Goal: Information Seeking & Learning: Learn about a topic

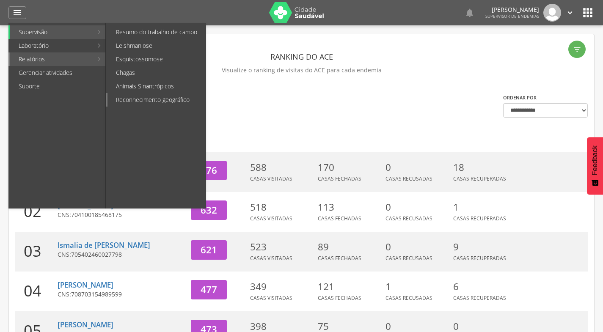
click at [191, 101] on link "Reconhecimento geográfico" at bounding box center [156, 100] width 98 height 14
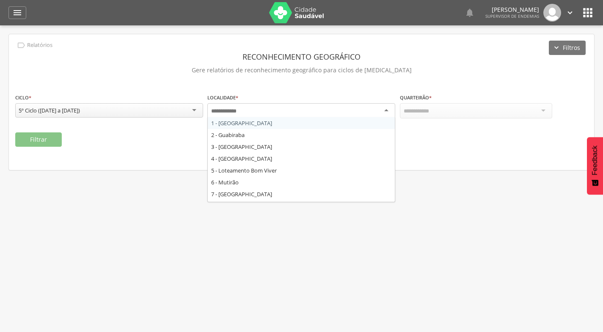
click at [299, 113] on div at bounding box center [301, 110] width 188 height 15
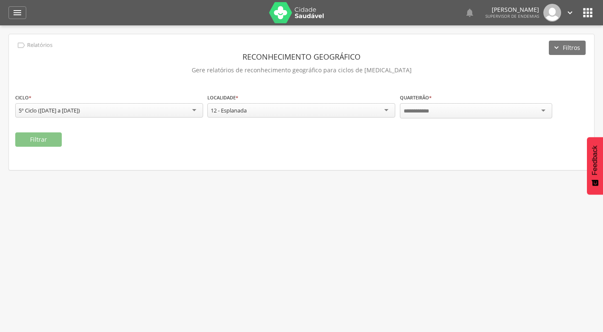
click at [499, 110] on div at bounding box center [476, 110] width 152 height 15
click at [44, 139] on button "Filtrar" at bounding box center [38, 139] width 47 height 14
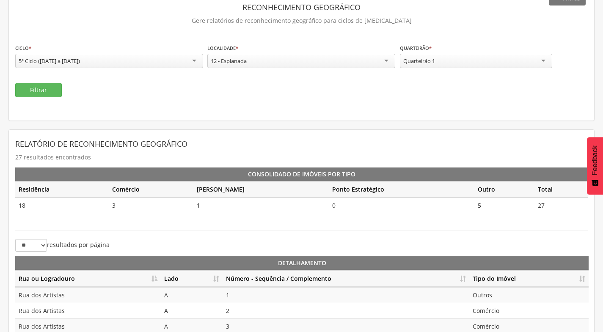
scroll to position [169, 0]
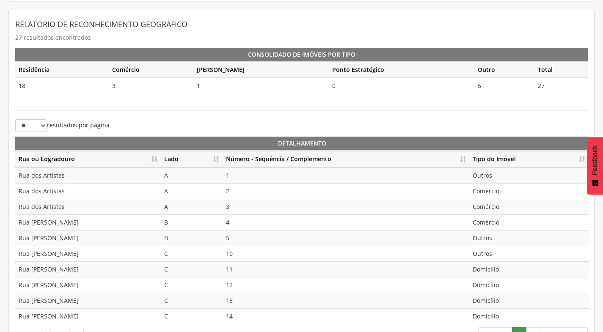
click at [464, 156] on th "Número - Sequência / Complemento" at bounding box center [345, 159] width 247 height 16
click at [108, 309] on td "Rua Júlio de Queiroz" at bounding box center [87, 316] width 145 height 16
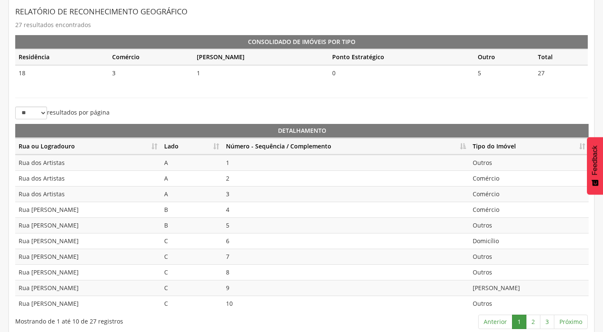
scroll to position [189, 0]
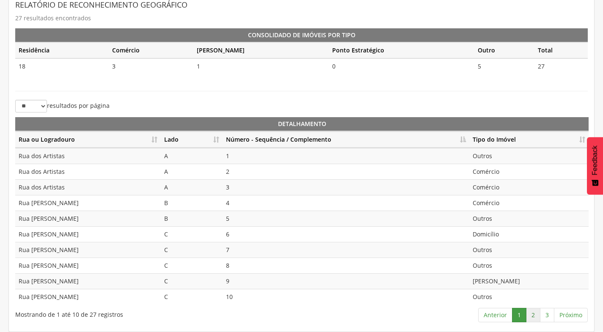
click at [532, 316] on link "2" at bounding box center [533, 315] width 14 height 14
click at [549, 310] on link "3" at bounding box center [547, 315] width 14 height 14
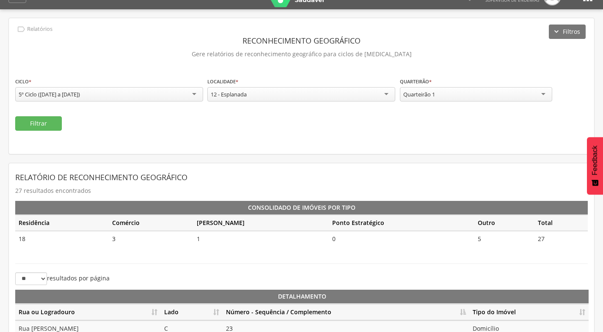
scroll to position [15, 0]
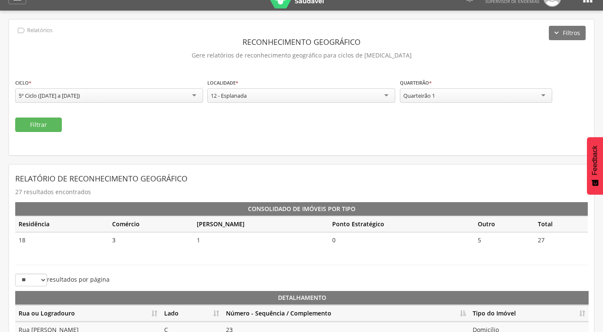
click at [450, 96] on div "Quarteirão 1" at bounding box center [476, 95] width 152 height 14
click at [45, 122] on button "Filtrar" at bounding box center [38, 125] width 47 height 14
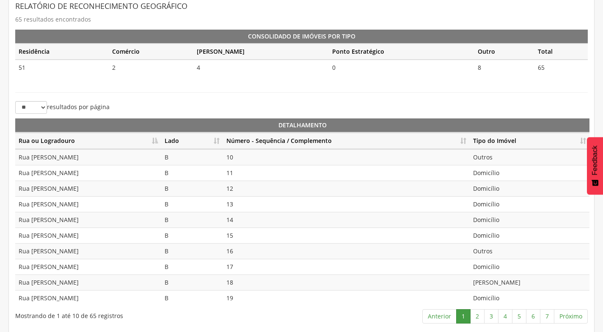
scroll to position [189, 0]
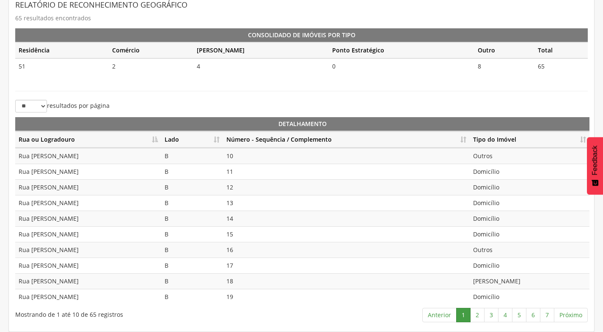
click at [464, 140] on th "Número - Sequência / Complemento" at bounding box center [346, 140] width 247 height 16
click at [464, 138] on th "Número - Sequência / Complemento" at bounding box center [346, 140] width 247 height 16
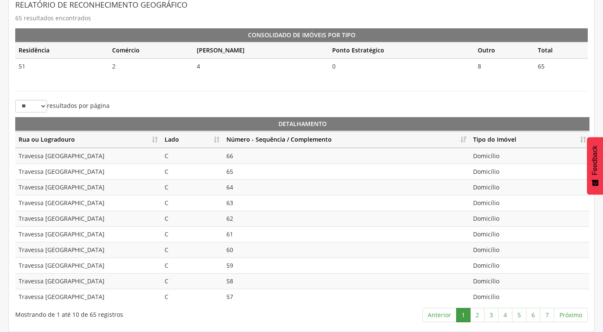
click at [464, 138] on th "Número - Sequência / Complemento" at bounding box center [346, 140] width 247 height 16
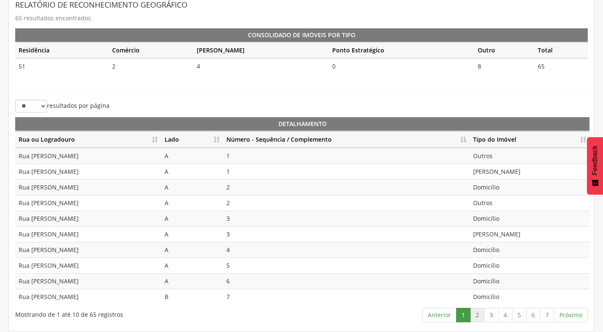
click at [476, 313] on link "2" at bounding box center [477, 315] width 14 height 14
click at [488, 157] on td "Domicílio" at bounding box center [529, 156] width 120 height 16
drag, startPoint x: 487, startPoint y: 168, endPoint x: 490, endPoint y: 178, distance: 10.6
click at [488, 168] on td "Domicílio" at bounding box center [529, 172] width 120 height 16
click at [489, 184] on td "Outros" at bounding box center [529, 187] width 120 height 16
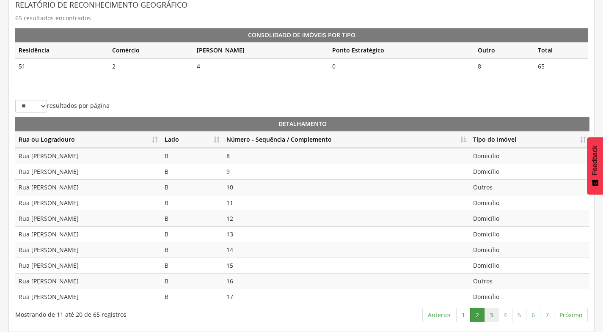
click at [492, 314] on link "3" at bounding box center [491, 315] width 14 height 14
click at [507, 316] on link "4" at bounding box center [505, 315] width 14 height 14
click at [520, 317] on link "5" at bounding box center [519, 315] width 14 height 14
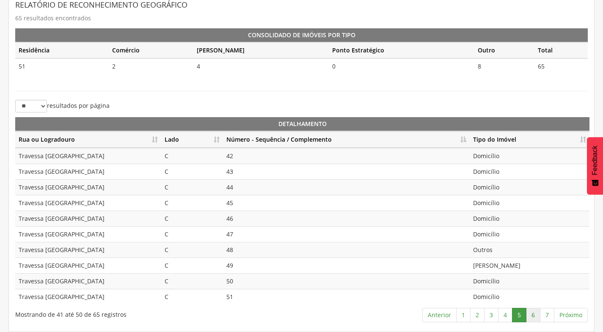
click at [533, 313] on link "6" at bounding box center [533, 315] width 14 height 14
click at [548, 317] on link "7" at bounding box center [547, 315] width 14 height 14
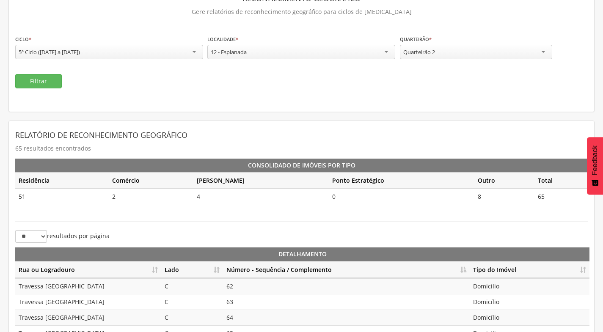
scroll to position [0, 0]
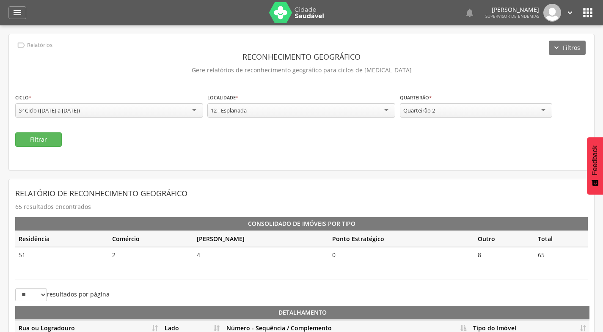
click at [445, 114] on div "Quarteirão 2" at bounding box center [476, 110] width 152 height 14
click at [25, 136] on button "Filtrar" at bounding box center [38, 139] width 47 height 14
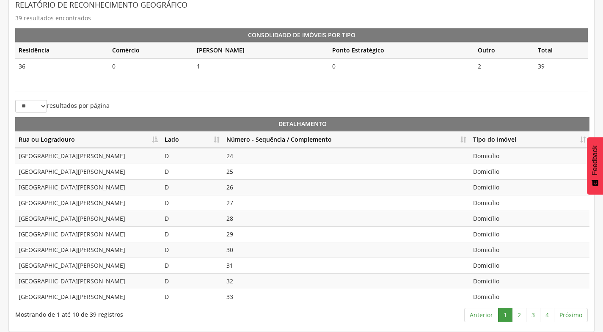
click at [467, 136] on th "Número - Sequência / Complemento" at bounding box center [346, 140] width 247 height 16
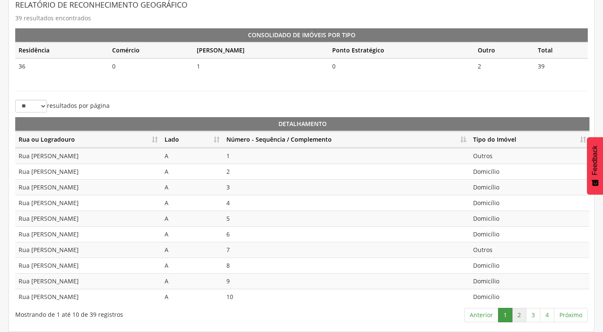
click at [516, 318] on link "2" at bounding box center [519, 315] width 14 height 14
click at [532, 318] on link "3" at bounding box center [533, 315] width 14 height 14
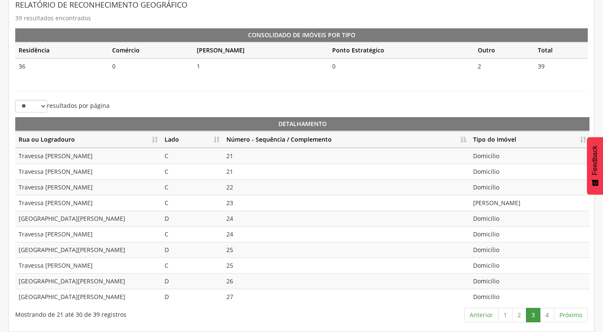
click at [490, 168] on td "Domicílio" at bounding box center [529, 172] width 120 height 16
drag, startPoint x: 494, startPoint y: 184, endPoint x: 497, endPoint y: 206, distance: 23.1
click at [494, 184] on td "Domicílio" at bounding box center [529, 187] width 120 height 16
click at [497, 206] on td "[PERSON_NAME]" at bounding box center [529, 203] width 120 height 16
click at [549, 319] on link "4" at bounding box center [547, 315] width 14 height 14
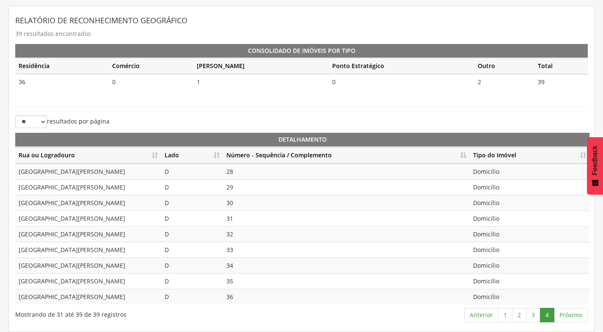
scroll to position [88, 0]
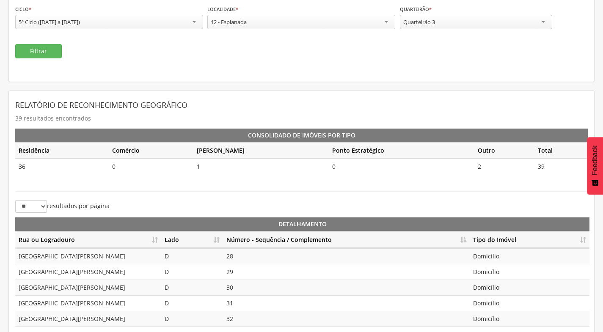
click at [479, 25] on div "Quarteirão 3" at bounding box center [476, 22] width 152 height 14
click at [46, 45] on button "Filtrar" at bounding box center [38, 51] width 47 height 14
click at [482, 22] on div "Quarteirão 4" at bounding box center [476, 22] width 152 height 14
click at [40, 58] on button "Filtrar" at bounding box center [38, 51] width 47 height 14
click at [462, 237] on th "Número - Sequência / Complemento" at bounding box center [346, 240] width 247 height 16
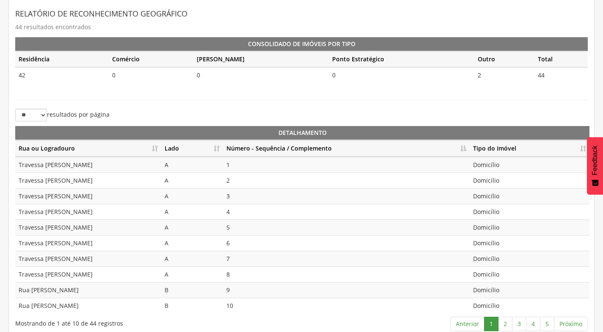
scroll to position [189, 0]
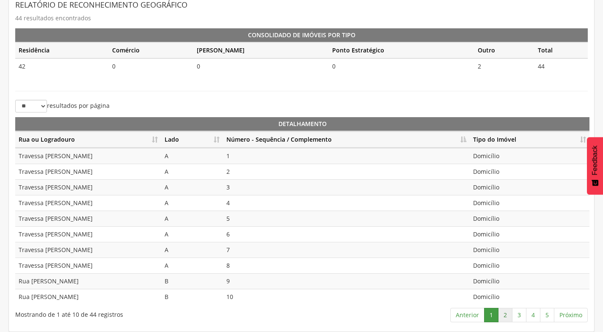
click at [508, 313] on link "2" at bounding box center [505, 315] width 14 height 14
click at [517, 313] on link "3" at bounding box center [519, 315] width 14 height 14
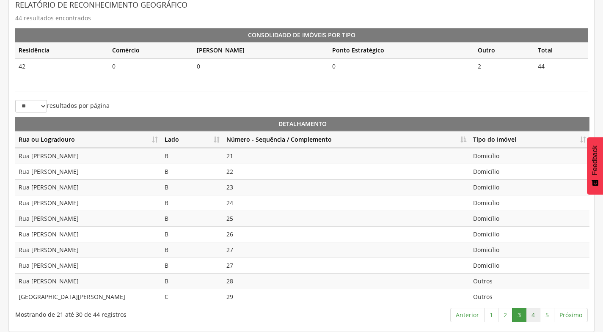
click at [529, 317] on link "4" at bounding box center [533, 315] width 14 height 14
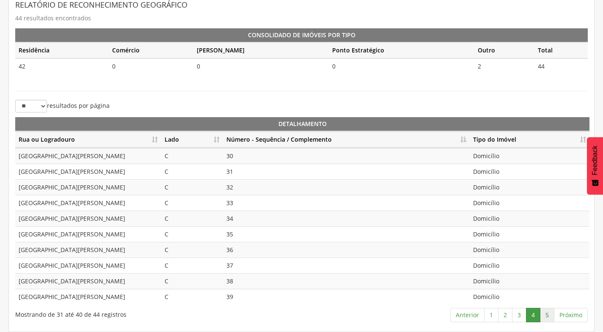
click at [547, 316] on link "5" at bounding box center [547, 315] width 14 height 14
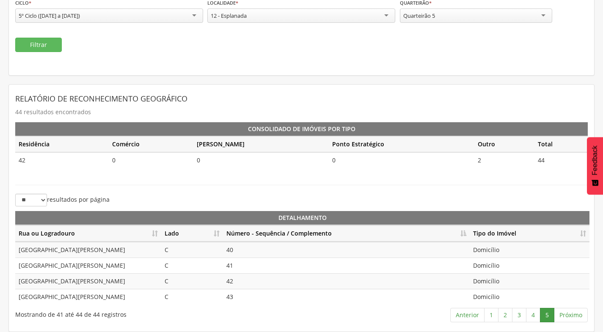
drag, startPoint x: 490, startPoint y: 18, endPoint x: 475, endPoint y: 41, distance: 28.2
click at [490, 17] on div "Quarteirão 5" at bounding box center [476, 15] width 152 height 14
click at [53, 44] on button "Filtrar" at bounding box center [38, 45] width 47 height 14
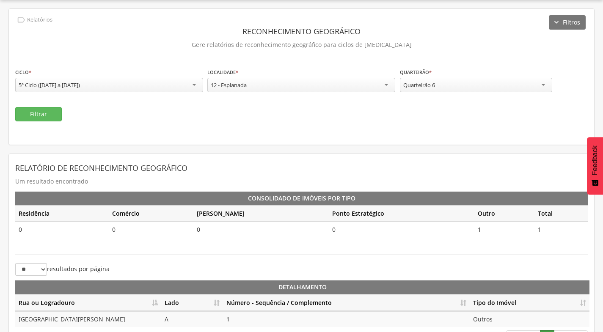
scroll to position [48, 0]
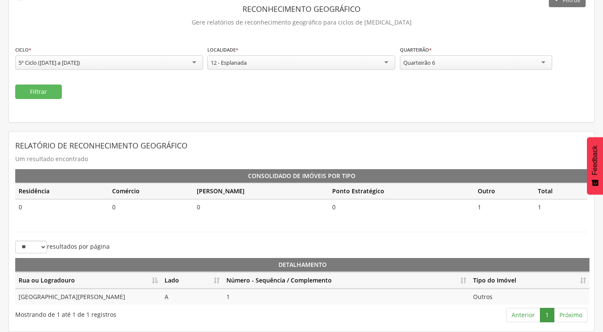
click at [439, 62] on div "Quarteirão 6" at bounding box center [476, 62] width 152 height 14
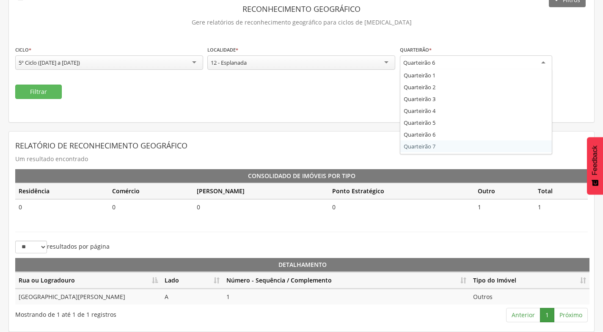
scroll to position [0, 0]
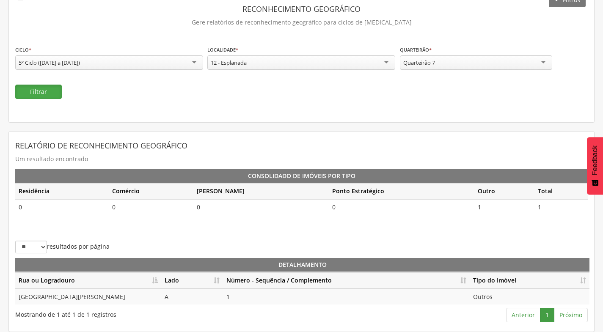
click at [43, 91] on button "Filtrar" at bounding box center [38, 92] width 47 height 14
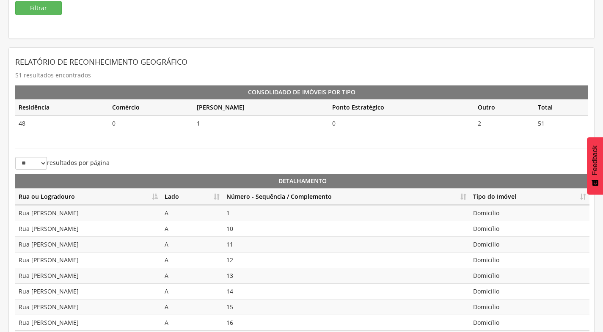
scroll to position [189, 0]
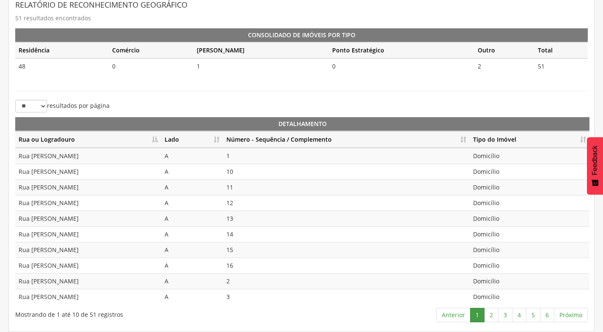
click at [463, 140] on th "Número - Sequência / Complemento" at bounding box center [346, 140] width 247 height 16
click at [486, 310] on link "2" at bounding box center [491, 315] width 14 height 14
click at [250, 157] on td "12" at bounding box center [346, 156] width 247 height 16
click at [244, 170] on td "13" at bounding box center [346, 172] width 247 height 16
click at [244, 184] on td "14" at bounding box center [346, 187] width 247 height 16
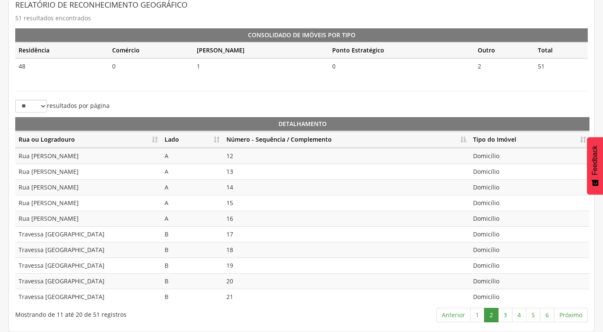
click at [244, 198] on td "15" at bounding box center [346, 203] width 247 height 16
click at [239, 213] on td "16" at bounding box center [346, 219] width 247 height 16
click at [238, 232] on td "17" at bounding box center [346, 234] width 247 height 16
click at [504, 317] on link "3" at bounding box center [505, 315] width 14 height 14
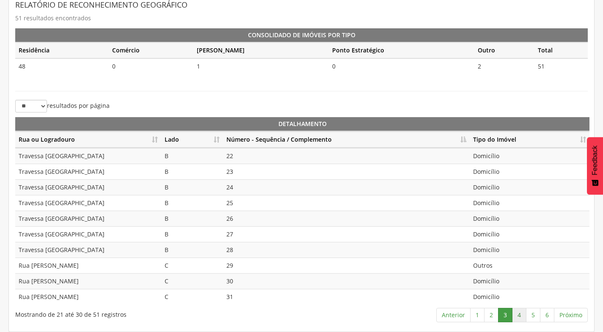
click at [516, 320] on link "4" at bounding box center [519, 315] width 14 height 14
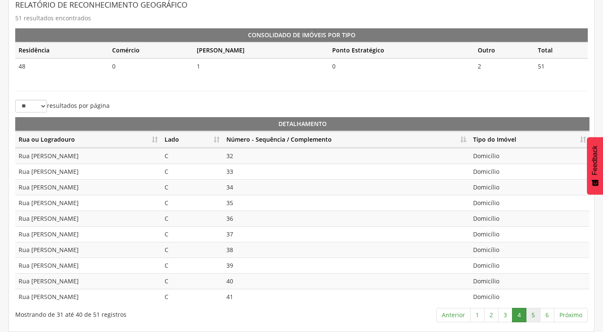
click at [535, 318] on link "5" at bounding box center [533, 315] width 14 height 14
click at [543, 313] on link "6" at bounding box center [547, 315] width 14 height 14
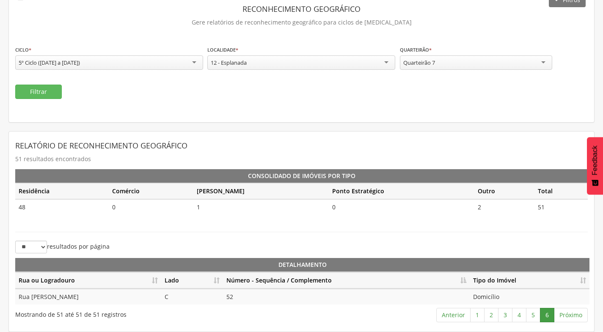
click at [445, 64] on div "Quarteirão 7" at bounding box center [476, 62] width 152 height 14
drag, startPoint x: 432, startPoint y: 150, endPoint x: 427, endPoint y: 148, distance: 5.1
click at [46, 88] on button "Filtrar" at bounding box center [38, 92] width 47 height 14
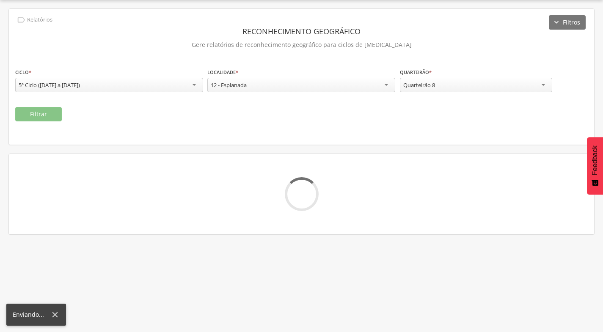
scroll to position [48, 0]
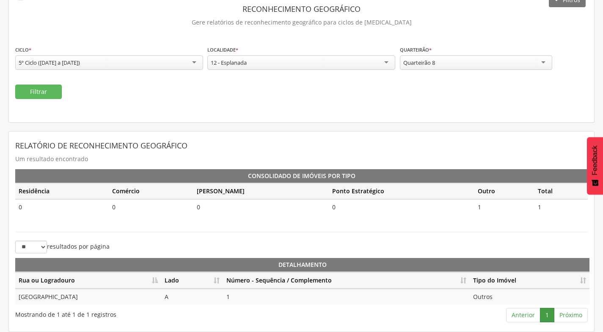
click at [440, 63] on div "Quarteirão 8" at bounding box center [476, 62] width 152 height 14
click at [45, 92] on button "Filtrar" at bounding box center [38, 92] width 47 height 14
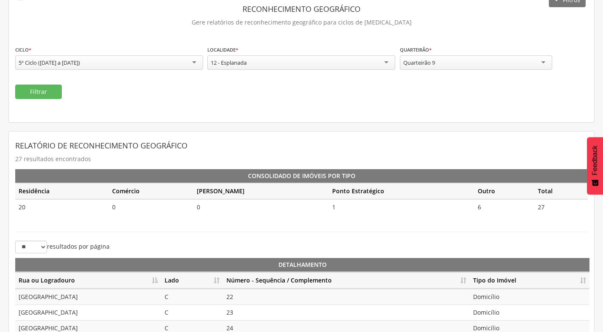
scroll to position [189, 0]
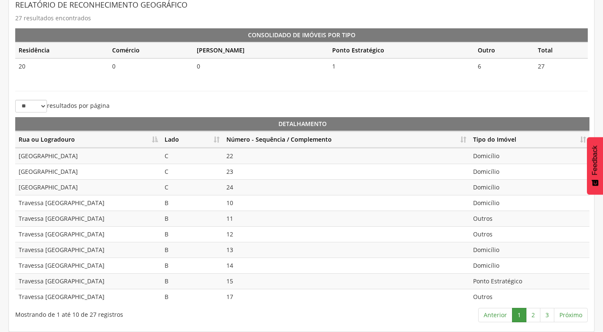
click at [466, 138] on th "Número - Sequência / Complemento" at bounding box center [346, 140] width 247 height 16
click at [530, 319] on link "2" at bounding box center [533, 315] width 14 height 14
click at [541, 314] on link "3" at bounding box center [547, 315] width 14 height 14
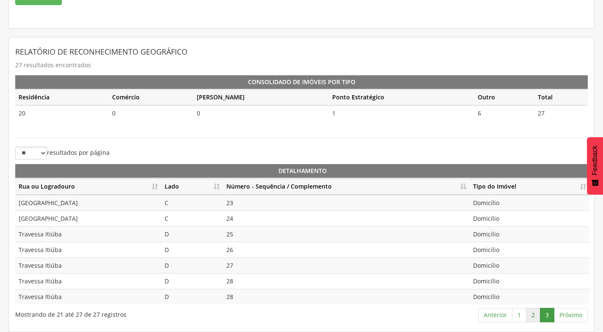
click at [528, 316] on link "2" at bounding box center [533, 315] width 14 height 14
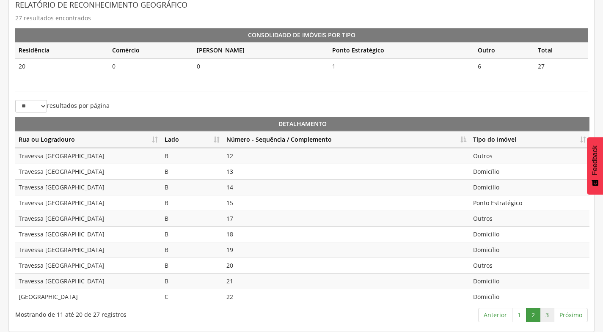
click at [550, 314] on link "3" at bounding box center [547, 315] width 14 height 14
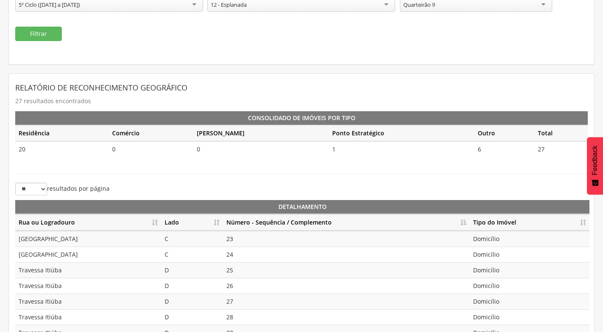
scroll to position [57, 0]
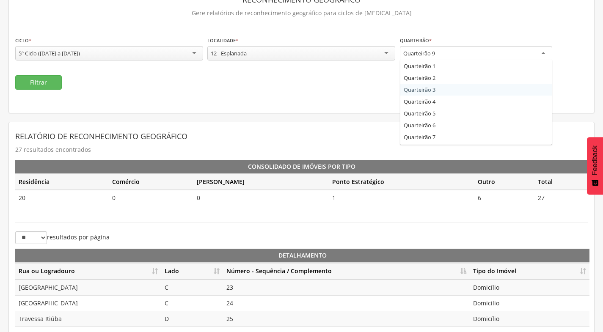
click at [466, 60] on div "Quarteirão 9 Quarteirão 1 Quarteirão 2 Quarteirão 3 Quarteirão 4 Quarteirão 5 Q…" at bounding box center [476, 53] width 152 height 15
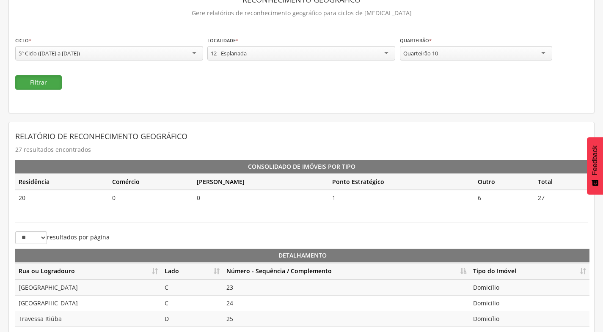
click at [55, 83] on button "Filtrar" at bounding box center [38, 82] width 47 height 14
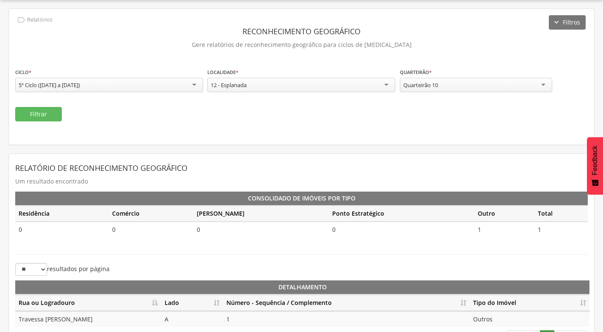
scroll to position [48, 0]
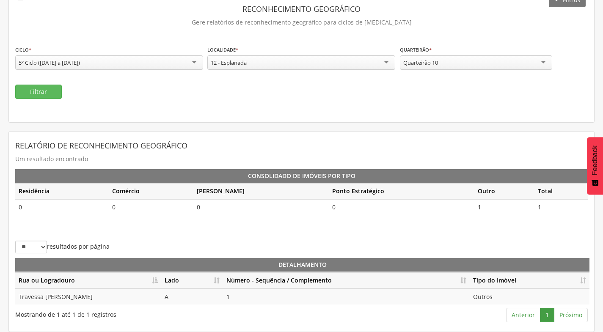
click at [443, 67] on div "Quarteirão 10" at bounding box center [476, 62] width 152 height 14
click at [52, 90] on button "Filtrar" at bounding box center [38, 92] width 47 height 14
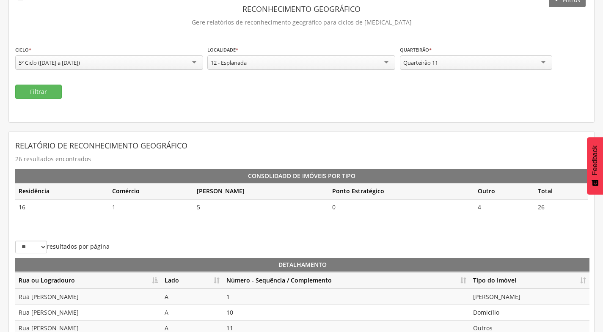
click at [459, 282] on th "Número - Sequência / Complemento" at bounding box center [346, 280] width 247 height 16
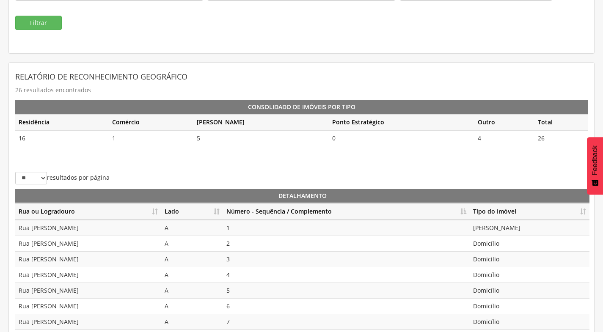
scroll to position [189, 0]
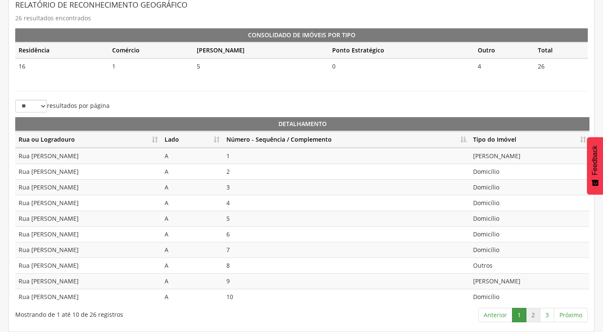
click at [535, 313] on link "2" at bounding box center [533, 315] width 14 height 14
click at [545, 316] on link "3" at bounding box center [547, 315] width 14 height 14
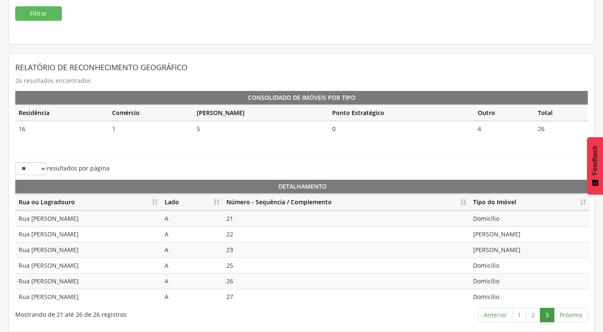
scroll to position [0, 0]
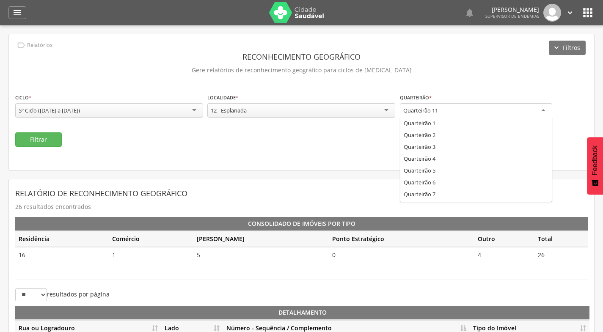
click at [449, 112] on div "Quarteirão 11" at bounding box center [476, 110] width 152 height 15
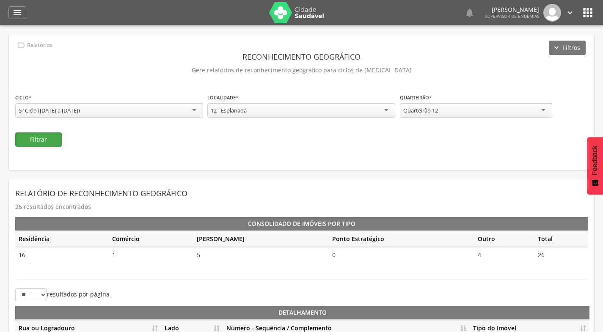
click at [53, 137] on button "Filtrar" at bounding box center [38, 139] width 47 height 14
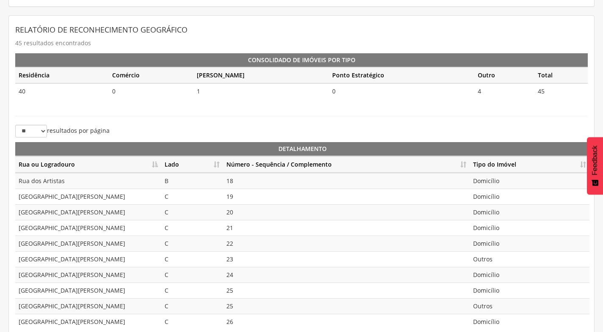
scroll to position [169, 0]
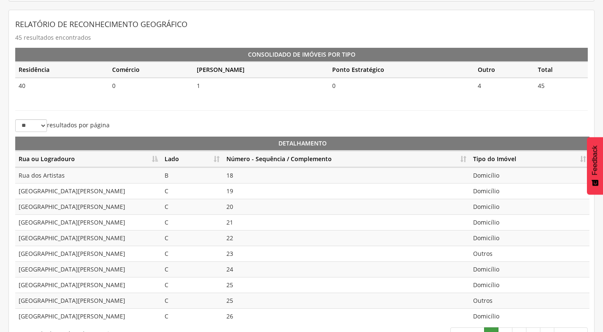
click at [463, 156] on th "Número - Sequência / Complemento" at bounding box center [346, 159] width 247 height 16
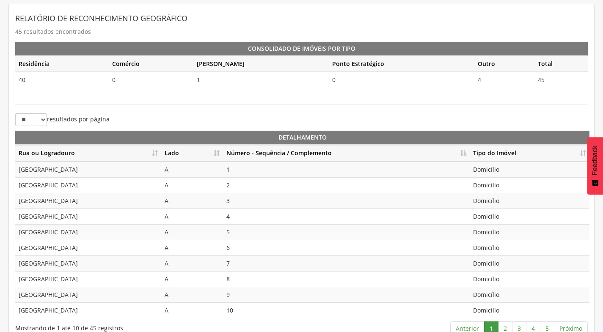
scroll to position [189, 0]
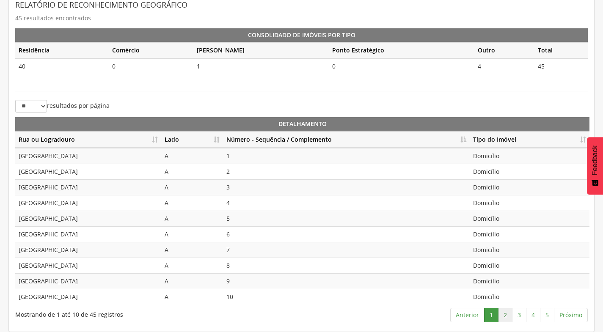
click at [507, 316] on link "2" at bounding box center [505, 315] width 14 height 14
click at [524, 316] on link "3" at bounding box center [519, 315] width 14 height 14
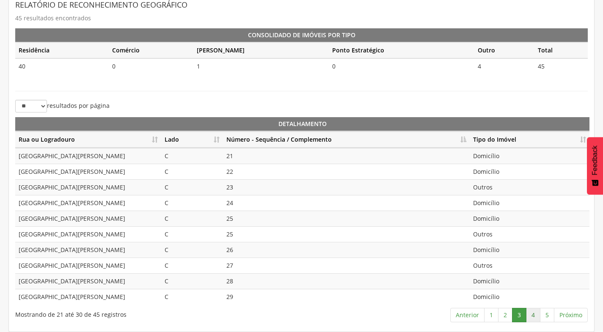
click at [533, 313] on link "4" at bounding box center [533, 315] width 14 height 14
click at [546, 316] on link "5" at bounding box center [547, 315] width 14 height 14
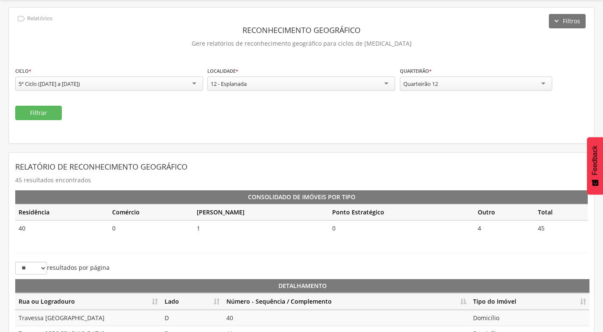
scroll to position [26, 0]
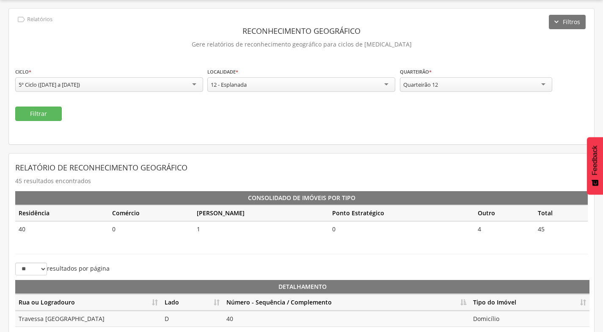
click at [486, 87] on div "Quarteirão 12" at bounding box center [476, 84] width 152 height 14
drag, startPoint x: 444, startPoint y: 133, endPoint x: 432, endPoint y: 131, distance: 12.1
click at [31, 110] on button "Filtrar" at bounding box center [38, 114] width 47 height 14
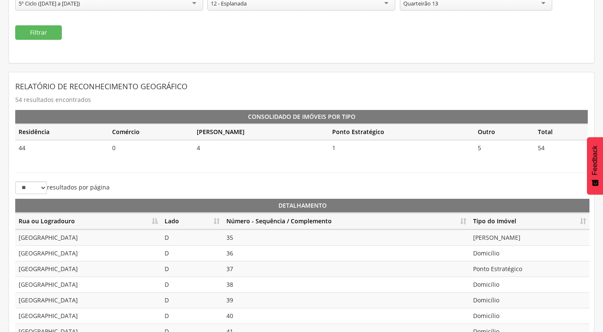
scroll to position [110, 0]
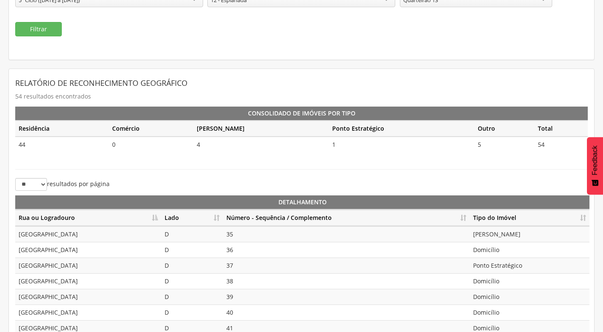
click at [462, 217] on th "Número - Sequência / Complemento" at bounding box center [346, 218] width 247 height 16
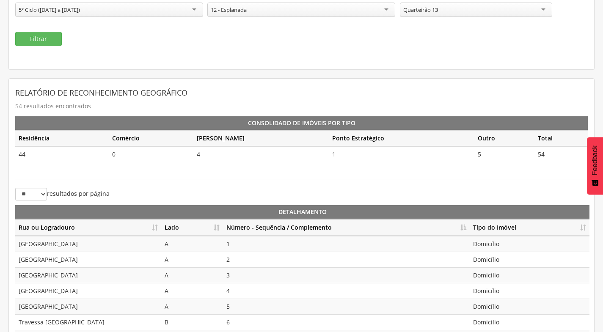
scroll to position [189, 0]
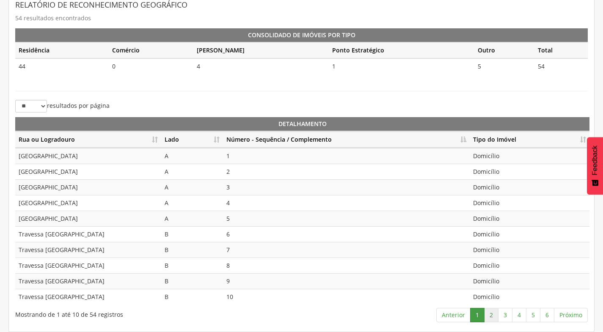
click at [491, 312] on link "2" at bounding box center [491, 315] width 14 height 14
click at [506, 318] on link "3" at bounding box center [505, 315] width 14 height 14
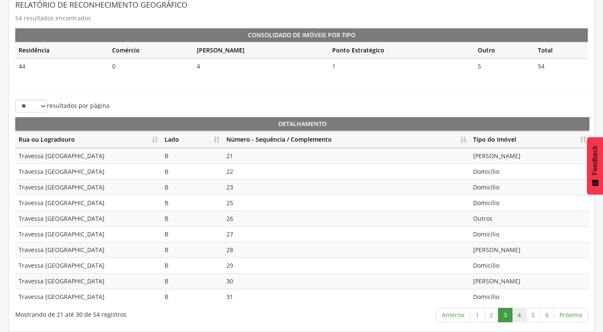
click at [519, 317] on link "4" at bounding box center [519, 315] width 14 height 14
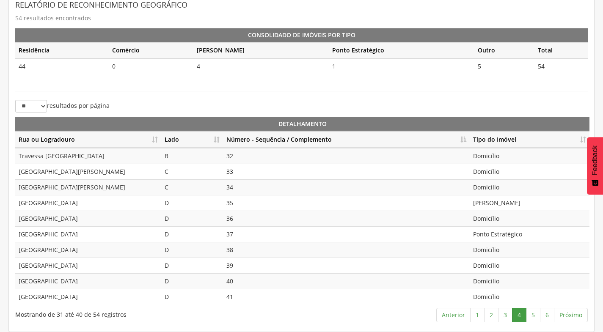
drag, startPoint x: 245, startPoint y: 159, endPoint x: 244, endPoint y: 173, distance: 14.0
click at [245, 159] on td "32" at bounding box center [346, 156] width 247 height 16
click at [244, 173] on td "33" at bounding box center [346, 172] width 247 height 16
click at [240, 189] on td "34" at bounding box center [346, 187] width 247 height 16
click at [239, 209] on td "35" at bounding box center [346, 203] width 247 height 16
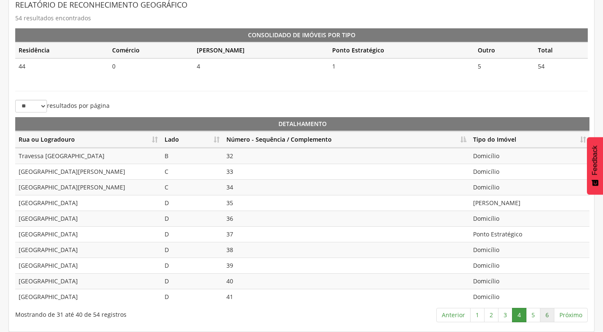
click at [541, 317] on link "6" at bounding box center [547, 315] width 14 height 14
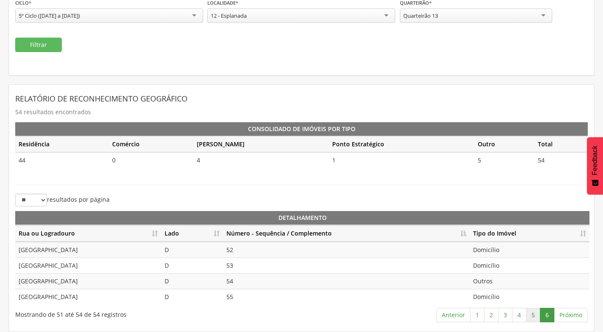
click at [534, 316] on link "5" at bounding box center [533, 315] width 14 height 14
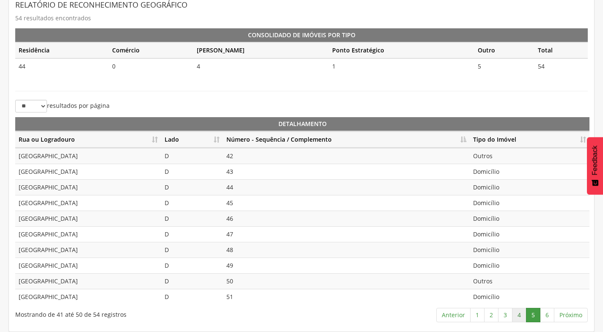
click at [517, 316] on link "4" at bounding box center [519, 315] width 14 height 14
click at [534, 315] on link "5" at bounding box center [533, 315] width 14 height 14
click at [546, 314] on link "6" at bounding box center [547, 315] width 14 height 14
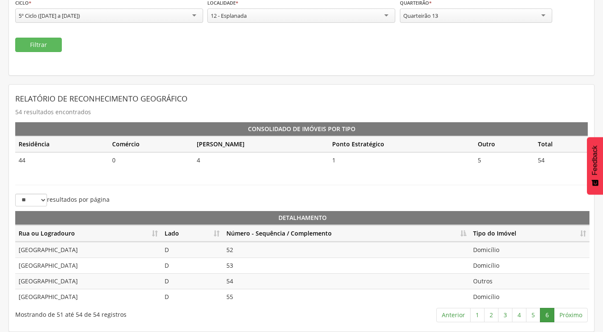
click at [481, 14] on div "Quarteirão 13" at bounding box center [476, 15] width 152 height 14
click at [52, 41] on button "Filtrar" at bounding box center [38, 45] width 47 height 14
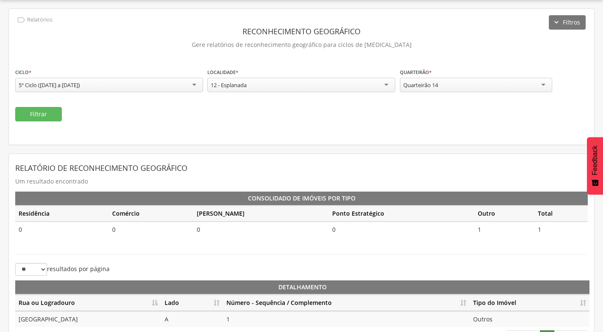
scroll to position [48, 0]
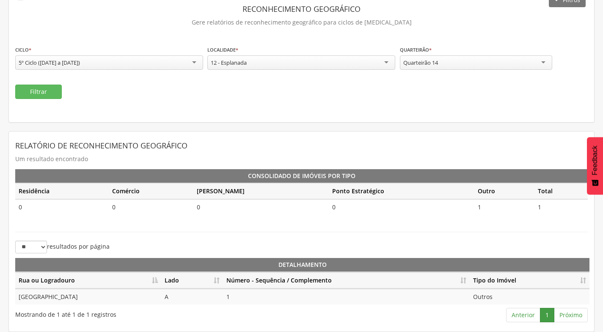
click at [428, 60] on div "Quarteirão 14" at bounding box center [420, 63] width 35 height 8
click at [44, 86] on button "Filtrar" at bounding box center [38, 92] width 47 height 14
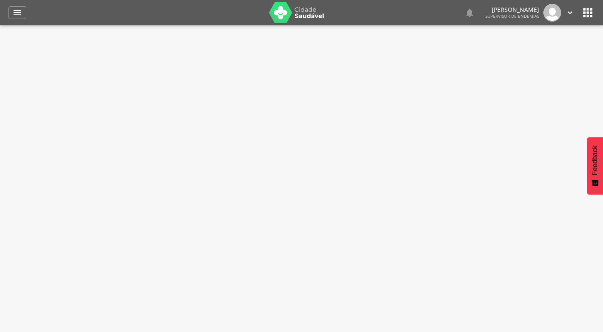
click at [584, 10] on icon "" at bounding box center [588, 13] width 14 height 14
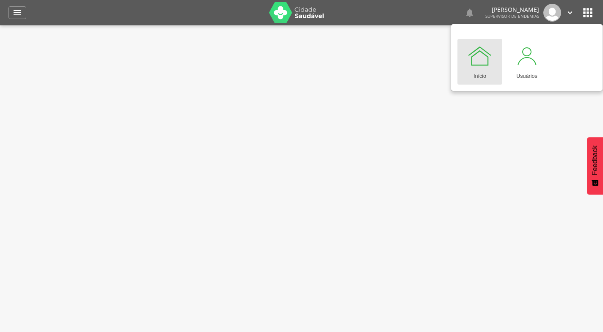
click at [492, 54] on link "Início" at bounding box center [479, 62] width 45 height 46
click at [467, 57] on div at bounding box center [479, 55] width 25 height 25
click at [15, 5] on div " Supervisão Ranking Aplicativo desatualizado Última sincronização Mapa de ende…" at bounding box center [301, 12] width 586 height 25
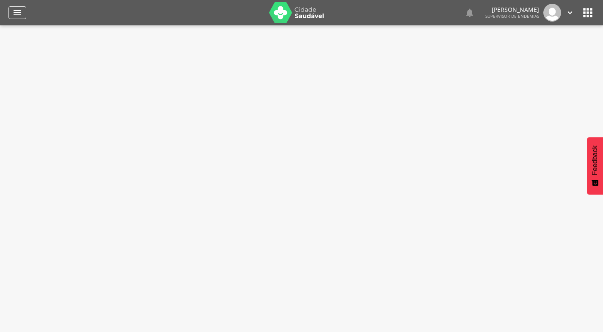
click at [15, 8] on icon "" at bounding box center [17, 13] width 10 height 10
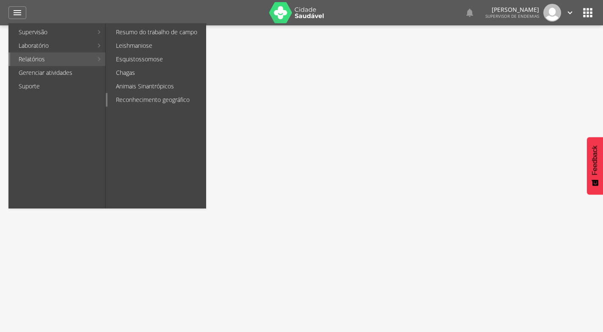
click at [166, 99] on link "Reconhecimento geográfico" at bounding box center [156, 100] width 98 height 14
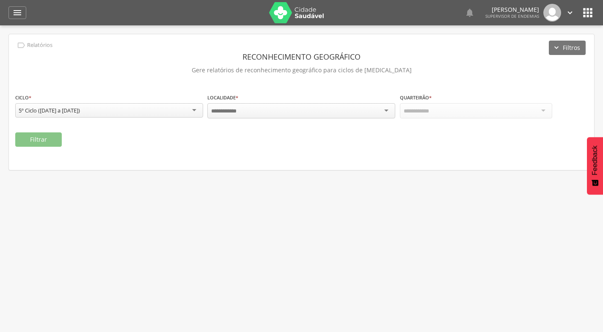
click at [358, 108] on div at bounding box center [301, 110] width 188 height 15
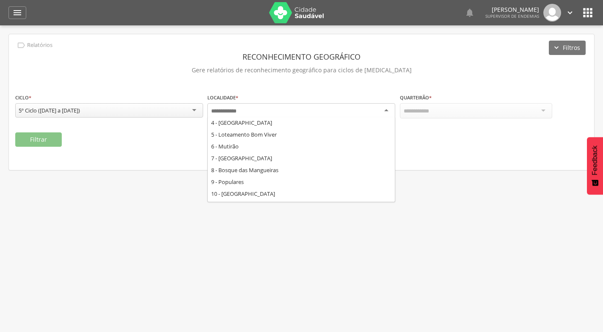
scroll to position [85, 0]
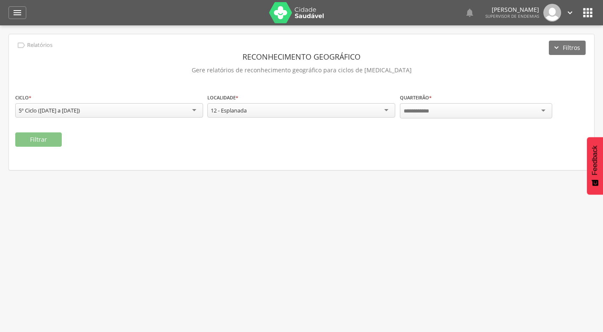
click at [473, 110] on div at bounding box center [476, 110] width 152 height 15
click at [423, 110] on div "Quarteirão 17" at bounding box center [420, 111] width 35 height 8
click at [38, 135] on button "Filtrar" at bounding box center [38, 139] width 47 height 14
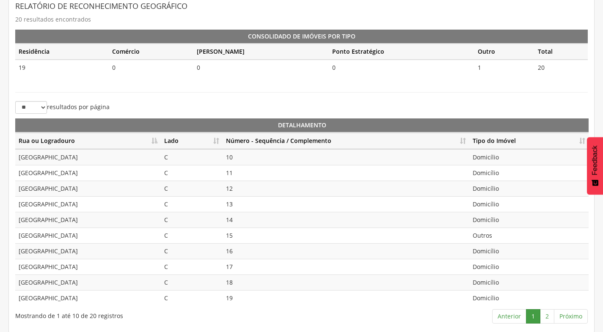
scroll to position [189, 0]
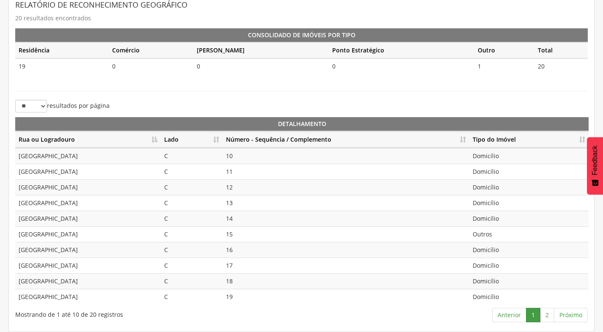
click at [466, 137] on th "Número - Sequência / Complemento" at bounding box center [345, 140] width 247 height 16
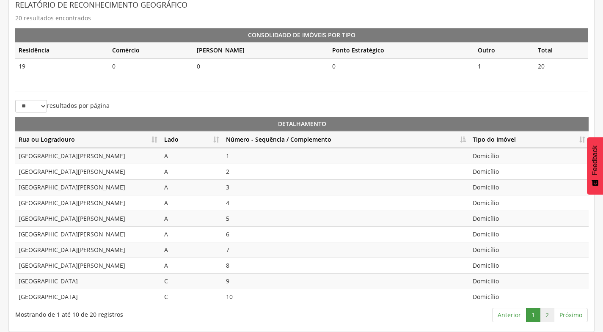
click at [543, 313] on link "2" at bounding box center [547, 315] width 14 height 14
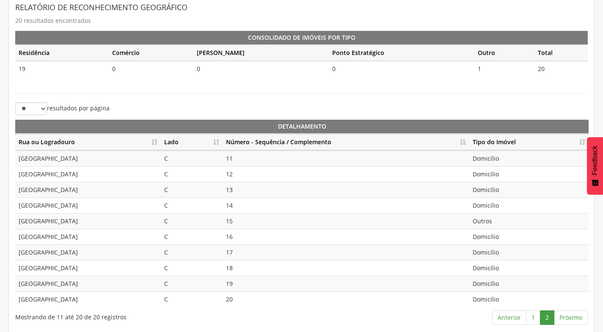
scroll to position [62, 0]
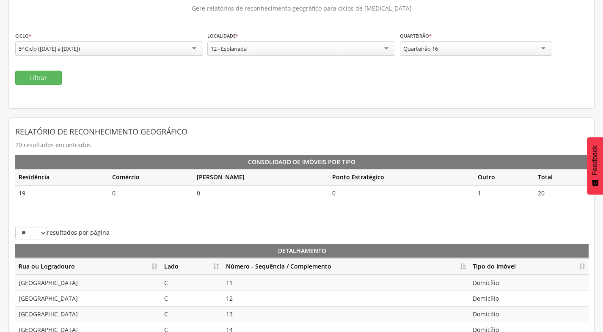
click at [492, 44] on div "Quarteirão 16" at bounding box center [476, 48] width 152 height 14
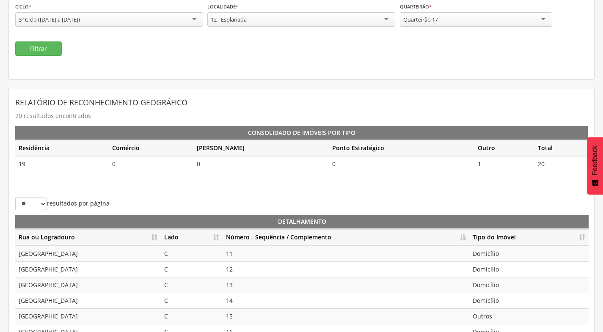
scroll to position [19, 0]
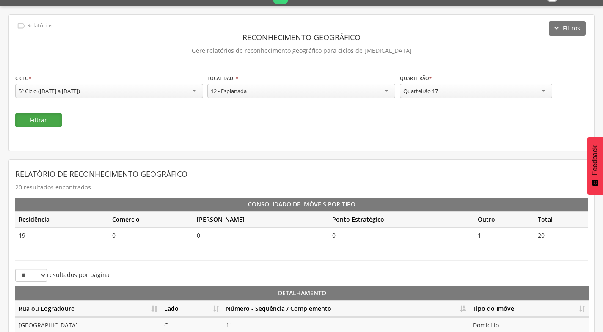
click at [44, 118] on button "Filtrar" at bounding box center [38, 120] width 47 height 14
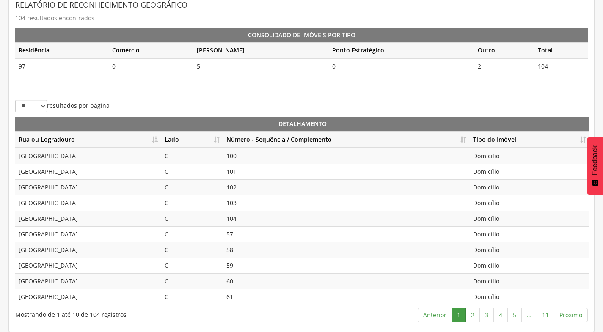
click at [464, 139] on th "Número - Sequência / Complemento" at bounding box center [346, 140] width 247 height 16
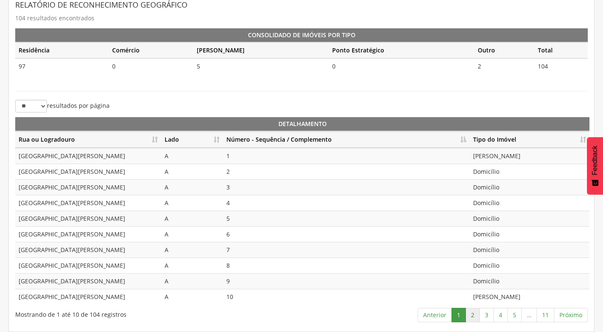
click at [471, 318] on link "2" at bounding box center [472, 315] width 14 height 14
click at [486, 316] on link "3" at bounding box center [486, 315] width 14 height 14
click at [495, 313] on link "4" at bounding box center [500, 315] width 14 height 14
click at [518, 317] on link "5" at bounding box center [514, 315] width 14 height 14
click at [519, 316] on link "6" at bounding box center [514, 315] width 14 height 14
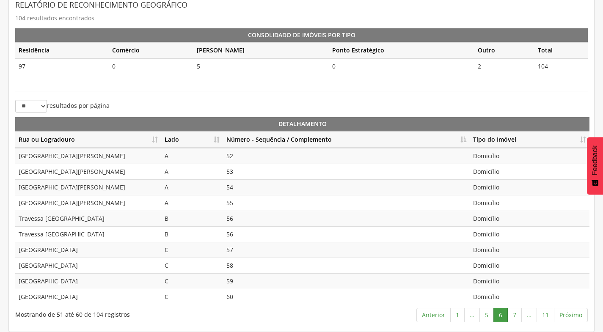
click at [255, 155] on td "52" at bounding box center [346, 156] width 247 height 16
click at [247, 172] on td "53" at bounding box center [346, 172] width 247 height 16
click at [247, 186] on td "54" at bounding box center [346, 187] width 247 height 16
click at [247, 201] on td "55" at bounding box center [346, 203] width 247 height 16
click at [245, 220] on td "56" at bounding box center [346, 219] width 247 height 16
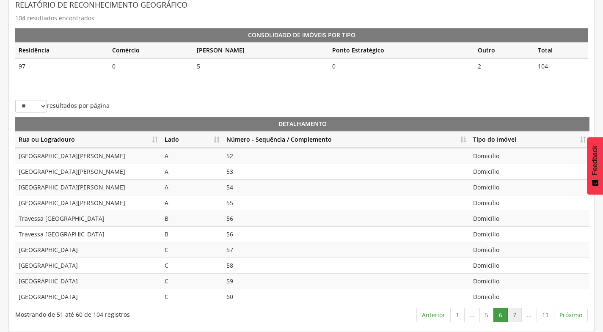
click at [517, 314] on link "7" at bounding box center [514, 315] width 14 height 14
click at [511, 316] on link "8" at bounding box center [514, 315] width 14 height 14
click at [513, 319] on link "9" at bounding box center [512, 315] width 14 height 14
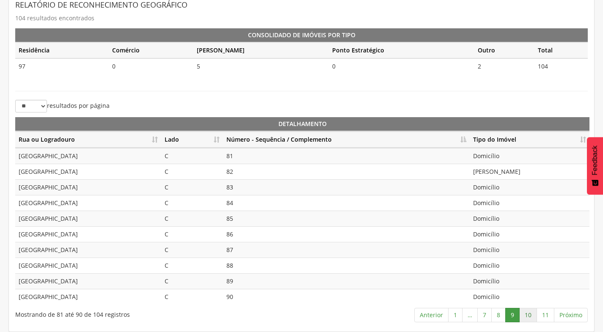
click at [524, 313] on link "10" at bounding box center [528, 315] width 18 height 14
click at [550, 317] on link "11" at bounding box center [545, 315] width 18 height 14
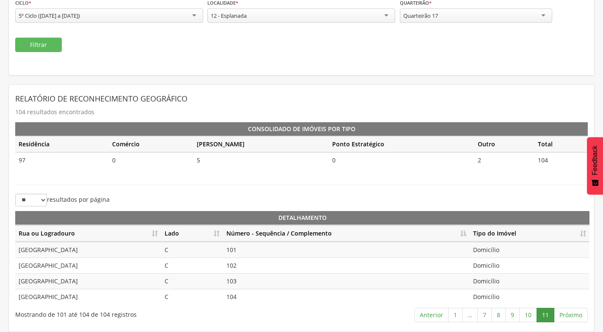
scroll to position [95, 0]
click at [483, 18] on div "Quarteirão 17" at bounding box center [476, 15] width 152 height 14
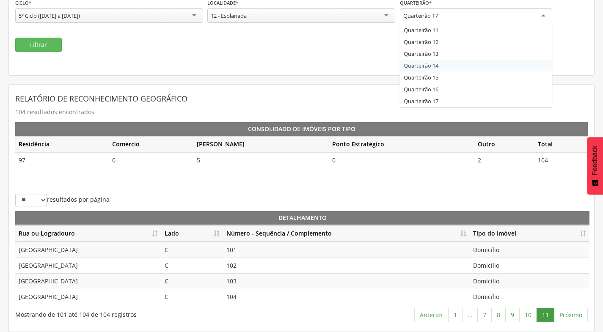
scroll to position [32, 0]
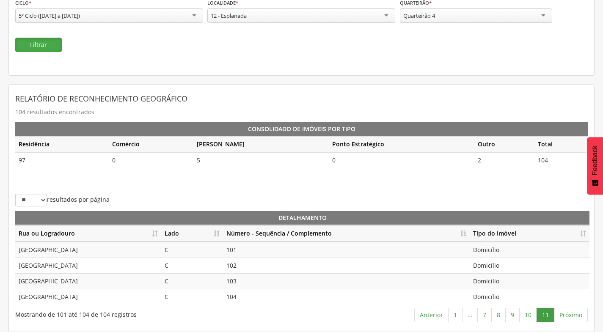
click at [51, 44] on button "Filtrar" at bounding box center [38, 45] width 47 height 14
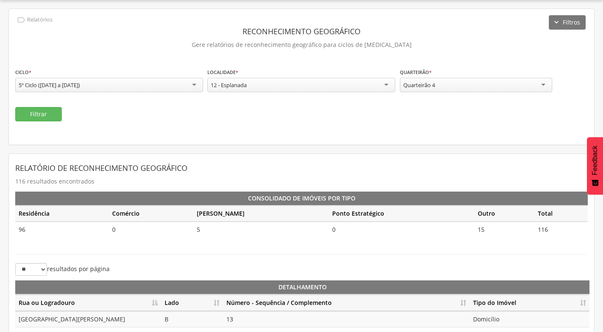
scroll to position [95, 0]
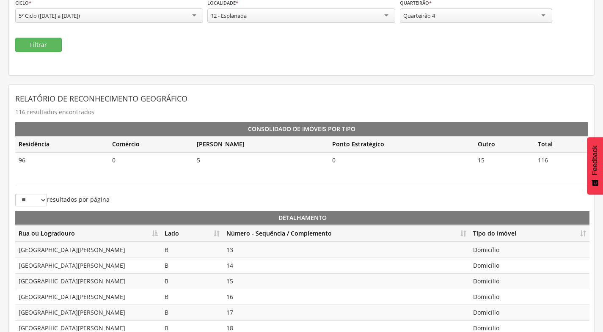
click at [464, 234] on th "Número - Sequência / Complemento" at bounding box center [346, 233] width 247 height 16
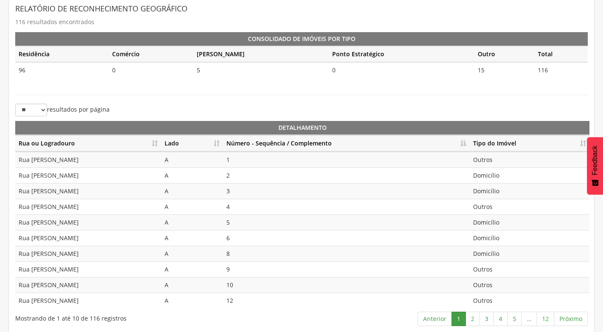
scroll to position [189, 0]
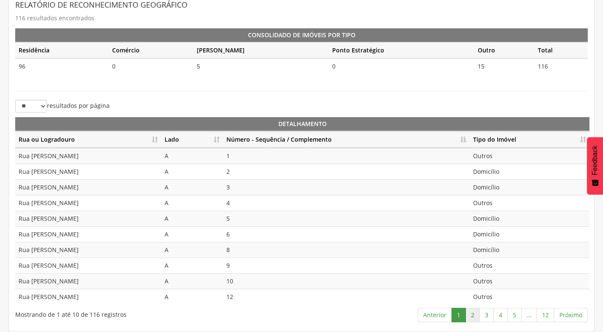
click at [472, 313] on link "2" at bounding box center [472, 315] width 14 height 14
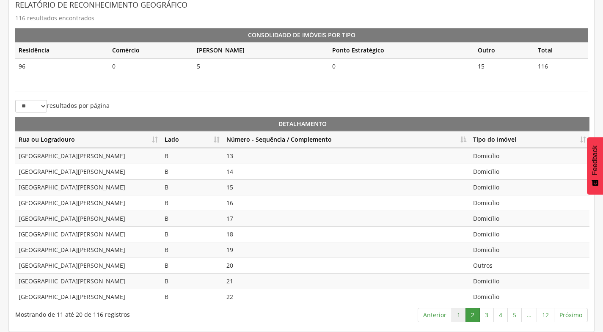
click at [462, 316] on link "1" at bounding box center [458, 315] width 14 height 14
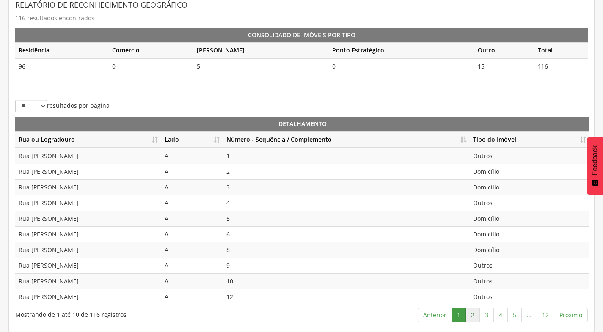
click at [471, 316] on link "2" at bounding box center [472, 315] width 14 height 14
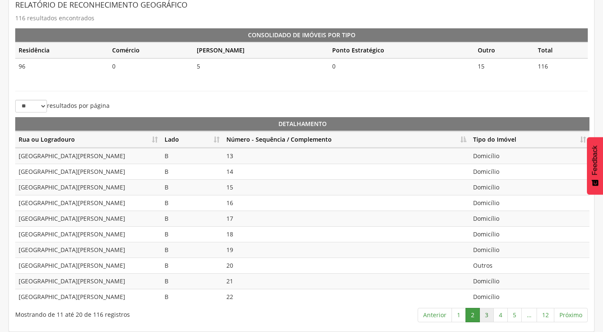
click at [480, 314] on link "3" at bounding box center [486, 315] width 14 height 14
click at [503, 313] on link "4" at bounding box center [500, 315] width 14 height 14
click at [517, 313] on link "5" at bounding box center [514, 315] width 14 height 14
click at [519, 319] on link "6" at bounding box center [514, 315] width 14 height 14
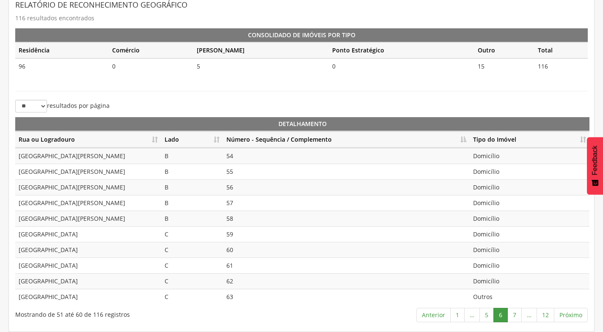
click at [247, 156] on td "54" at bounding box center [346, 156] width 247 height 16
click at [238, 176] on td "55" at bounding box center [346, 172] width 247 height 16
click at [239, 188] on td "56" at bounding box center [346, 187] width 247 height 16
click at [235, 206] on td "57" at bounding box center [346, 203] width 247 height 16
click at [236, 223] on td "58" at bounding box center [346, 219] width 247 height 16
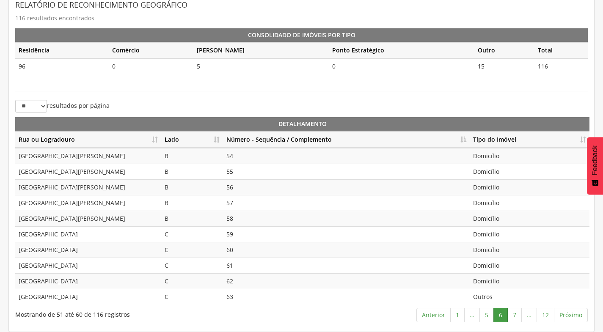
click at [237, 233] on td "59" at bounding box center [346, 234] width 247 height 16
click at [514, 315] on link "7" at bounding box center [514, 315] width 14 height 14
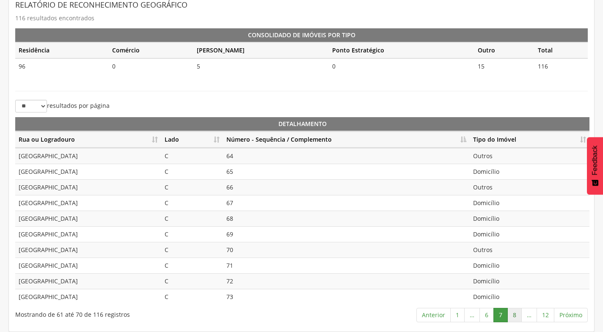
click at [511, 316] on link "8" at bounding box center [514, 315] width 14 height 14
click at [498, 159] on td "Domicílio" at bounding box center [529, 156] width 120 height 16
click at [498, 174] on td "Domicílio" at bounding box center [529, 172] width 120 height 16
click at [498, 184] on td "Domicílio" at bounding box center [529, 187] width 120 height 16
click at [499, 202] on td "Domicílio" at bounding box center [529, 203] width 120 height 16
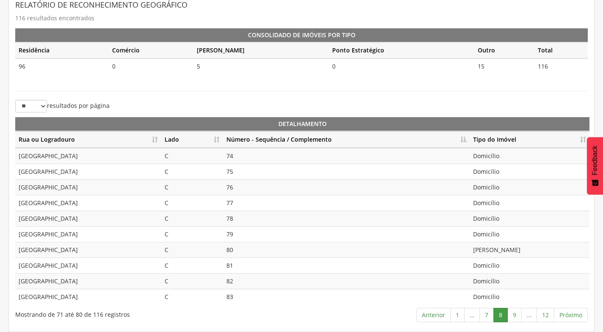
click at [499, 213] on td "Domicílio" at bounding box center [529, 219] width 120 height 16
click at [501, 236] on td "Domicílio" at bounding box center [529, 234] width 120 height 16
click at [509, 253] on td "[PERSON_NAME]" at bounding box center [529, 250] width 120 height 16
click at [512, 314] on link "9" at bounding box center [514, 315] width 14 height 14
click at [511, 316] on link "10" at bounding box center [511, 315] width 18 height 14
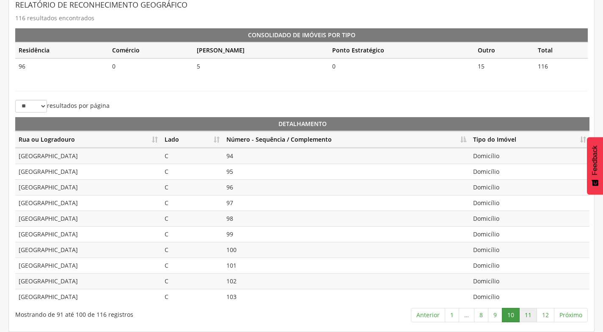
click at [526, 312] on link "11" at bounding box center [528, 315] width 18 height 14
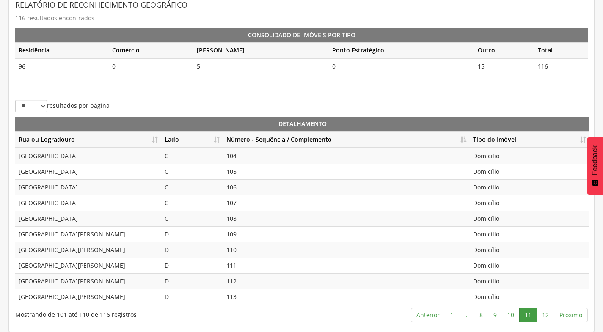
click at [250, 157] on td "104" at bounding box center [346, 156] width 247 height 16
click at [243, 181] on td "106" at bounding box center [346, 187] width 247 height 16
click at [242, 183] on td "106" at bounding box center [346, 187] width 247 height 16
click at [243, 199] on td "107" at bounding box center [346, 203] width 247 height 16
click at [241, 219] on td "108" at bounding box center [346, 219] width 247 height 16
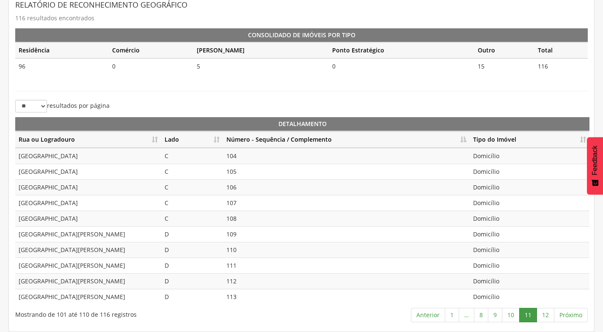
click at [239, 232] on td "109" at bounding box center [346, 234] width 247 height 16
click at [548, 315] on link "12" at bounding box center [545, 315] width 18 height 14
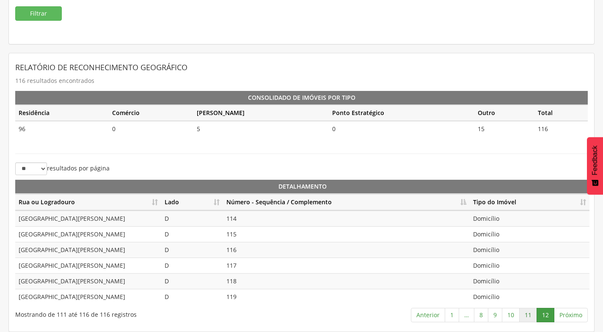
click at [528, 315] on link "11" at bounding box center [528, 315] width 18 height 14
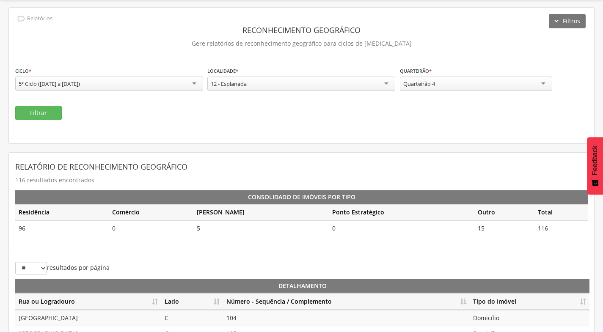
scroll to position [0, 0]
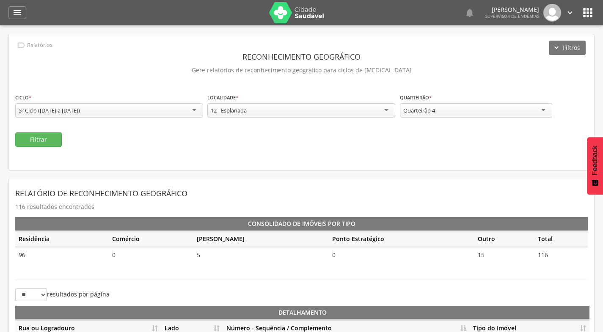
click at [384, 109] on div "12 - Esplanada" at bounding box center [301, 110] width 188 height 14
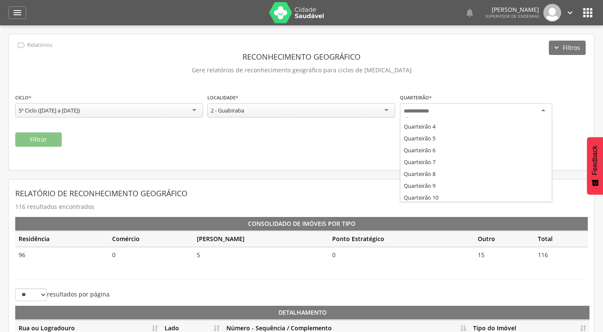
click at [443, 109] on div at bounding box center [476, 110] width 152 height 15
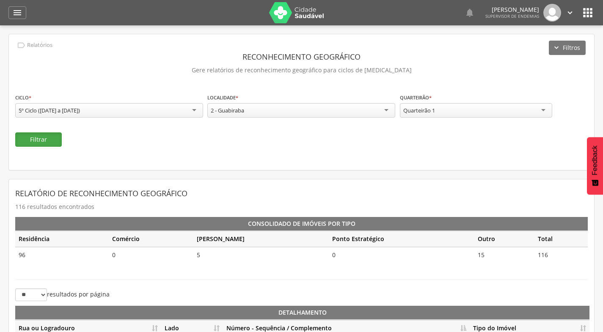
click at [30, 140] on button "Filtrar" at bounding box center [38, 139] width 47 height 14
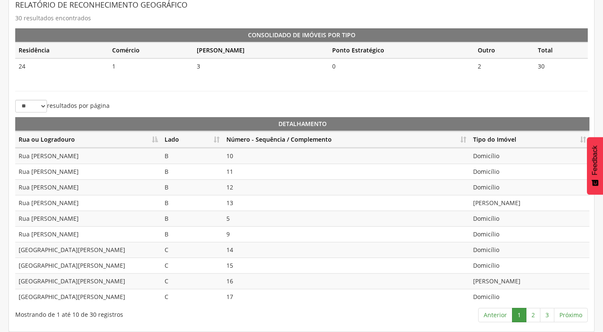
click at [463, 140] on th "Número - Sequência / Complemento" at bounding box center [346, 140] width 247 height 16
click at [526, 318] on link "2" at bounding box center [533, 315] width 14 height 14
click at [550, 316] on link "3" at bounding box center [547, 315] width 14 height 14
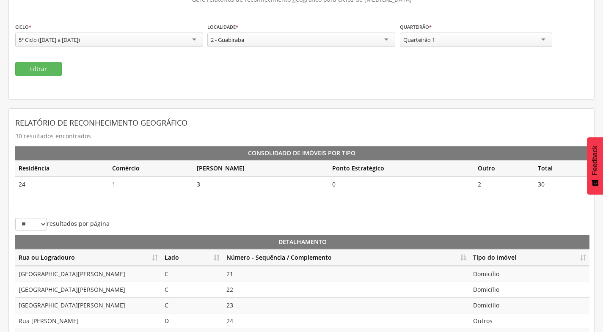
scroll to position [62, 0]
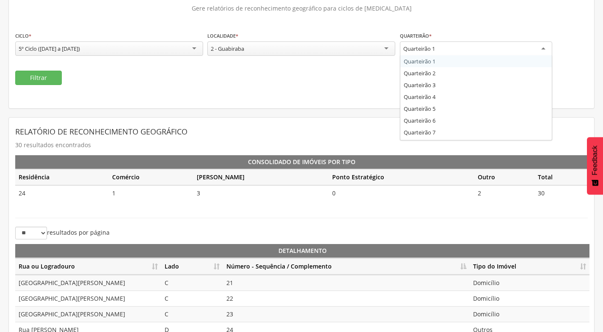
drag, startPoint x: 485, startPoint y: 43, endPoint x: 477, endPoint y: 51, distance: 10.8
click at [485, 44] on div "Quarteirão 1" at bounding box center [476, 48] width 152 height 15
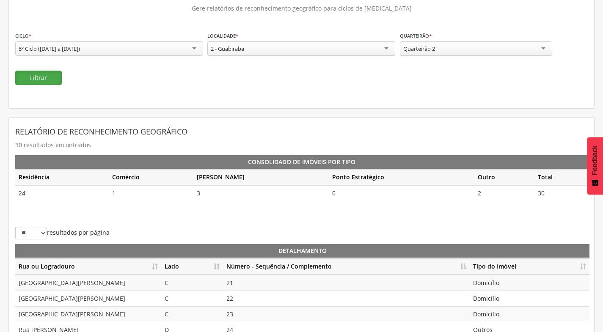
click at [28, 74] on button "Filtrar" at bounding box center [38, 78] width 47 height 14
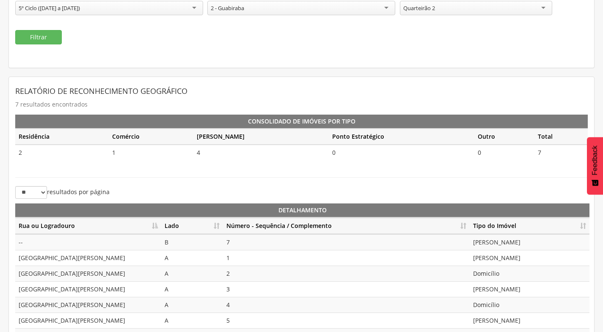
scroll to position [142, 0]
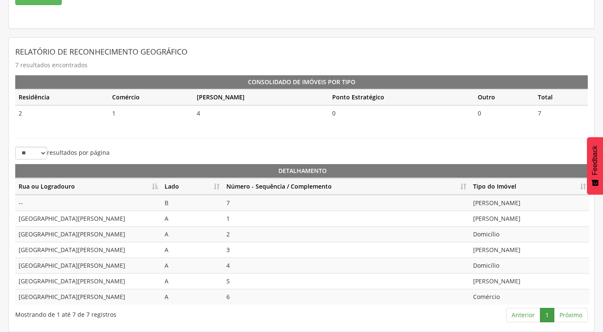
click at [464, 184] on th "Número - Sequência / Complemento" at bounding box center [346, 186] width 247 height 16
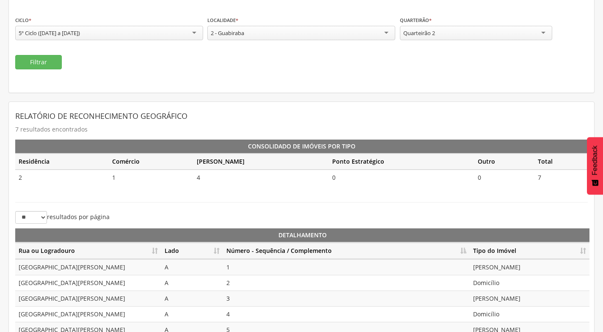
scroll to position [57, 0]
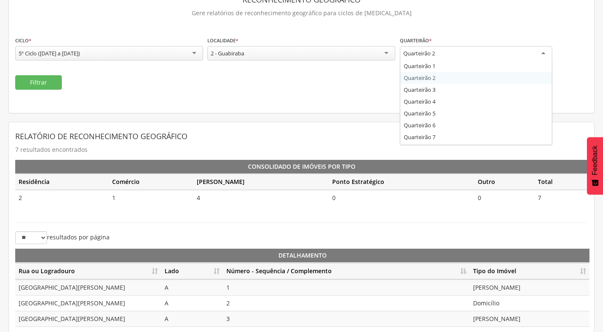
click at [501, 56] on div "Quarteirão 2" at bounding box center [476, 53] width 152 height 15
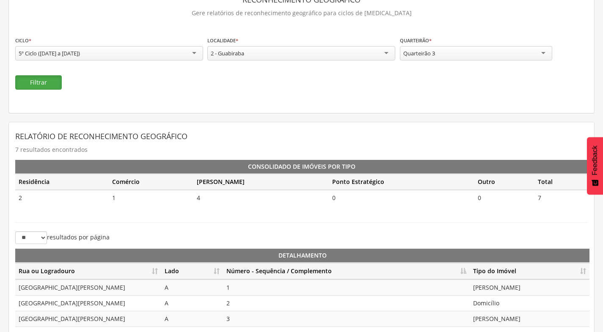
click at [30, 88] on button "Filtrar" at bounding box center [38, 82] width 47 height 14
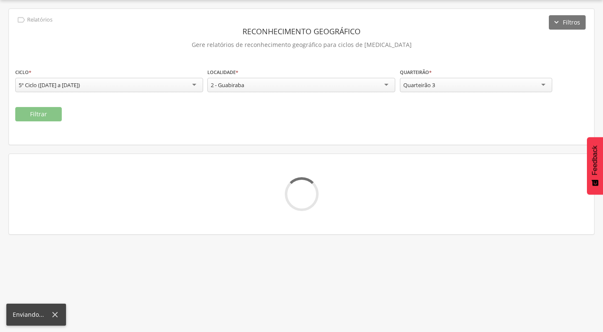
scroll to position [48, 0]
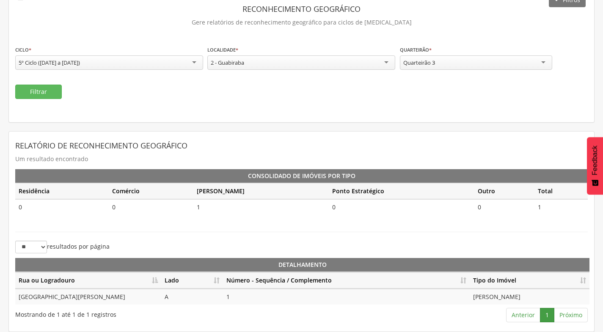
click at [445, 62] on div "Quarteirão 3" at bounding box center [476, 62] width 152 height 14
click at [50, 94] on button "Filtrar" at bounding box center [38, 92] width 47 height 14
click at [450, 64] on div "Quarteirão 4" at bounding box center [476, 62] width 152 height 14
click at [51, 96] on button "Filtrar" at bounding box center [38, 92] width 47 height 14
click at [480, 66] on div "Quarteirão 5" at bounding box center [476, 62] width 152 height 14
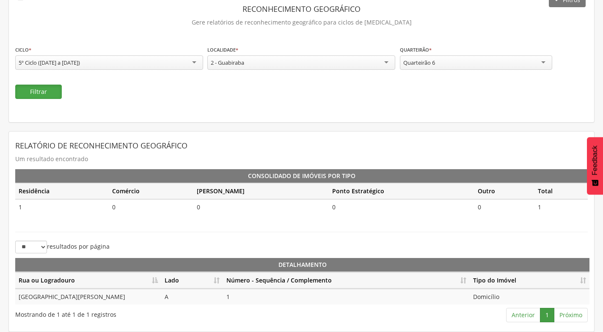
click at [34, 87] on button "Filtrar" at bounding box center [38, 92] width 47 height 14
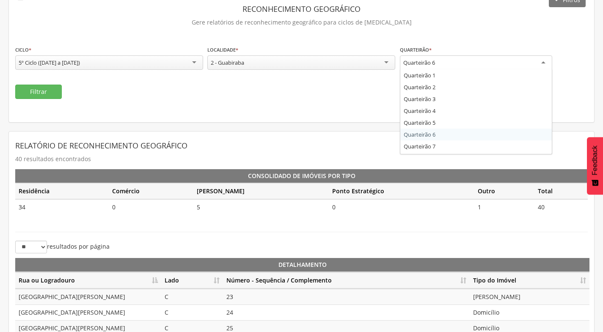
click at [481, 64] on div "Quarteirão 6" at bounding box center [476, 62] width 152 height 15
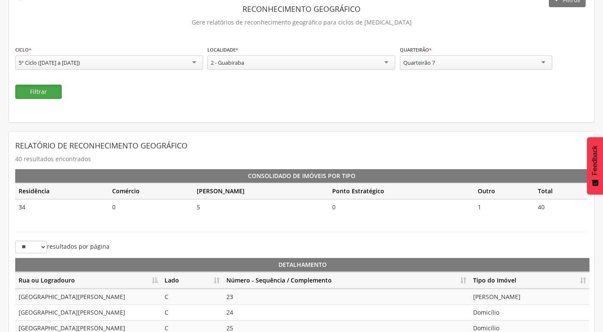
click at [33, 93] on button "Filtrar" at bounding box center [38, 92] width 47 height 14
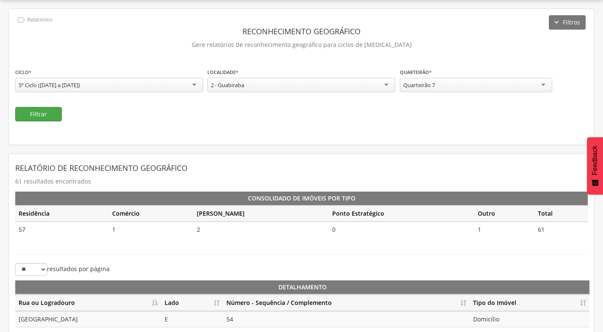
scroll to position [48, 0]
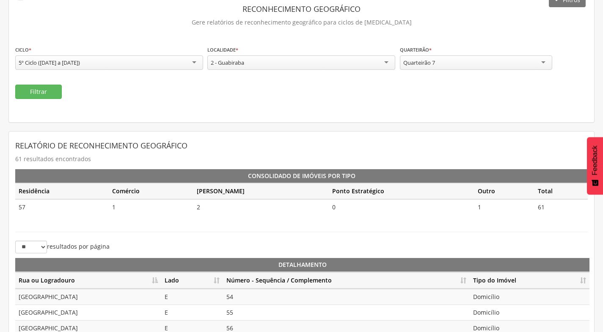
click at [434, 63] on div "Quarteirão 7" at bounding box center [419, 63] width 32 height 8
click at [49, 99] on div "**********" at bounding box center [301, 54] width 585 height 136
click at [48, 91] on button "Filtrar" at bounding box center [38, 92] width 47 height 14
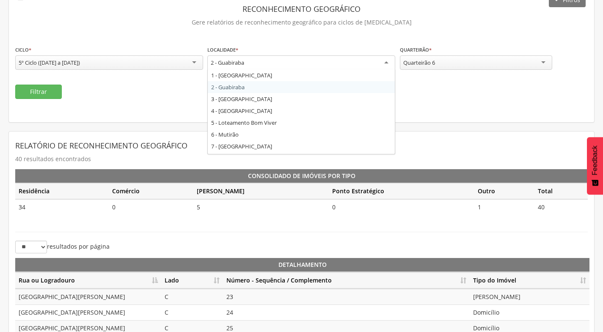
click at [316, 61] on div "2 - Guabiraba" at bounding box center [301, 62] width 188 height 15
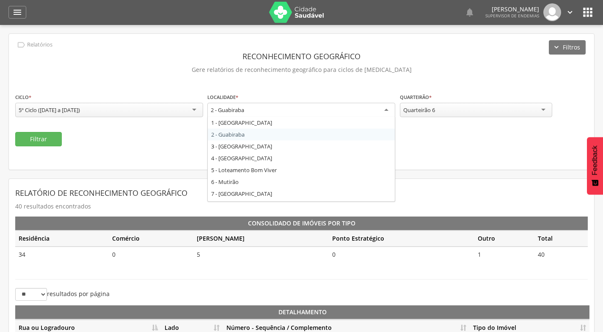
scroll to position [0, 0]
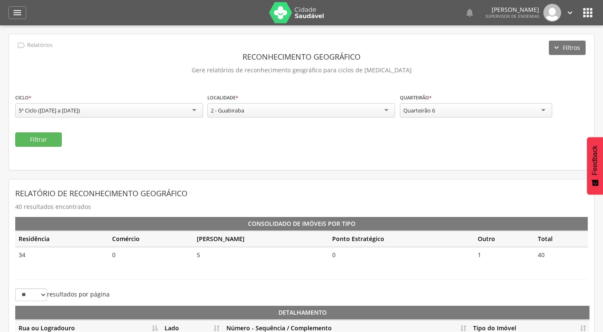
click at [257, 113] on div "2 - Guabiraba" at bounding box center [301, 110] width 188 height 14
drag, startPoint x: 257, startPoint y: 110, endPoint x: 216, endPoint y: 108, distance: 41.1
click at [216, 108] on div "2 - Guabiraba" at bounding box center [301, 110] width 188 height 14
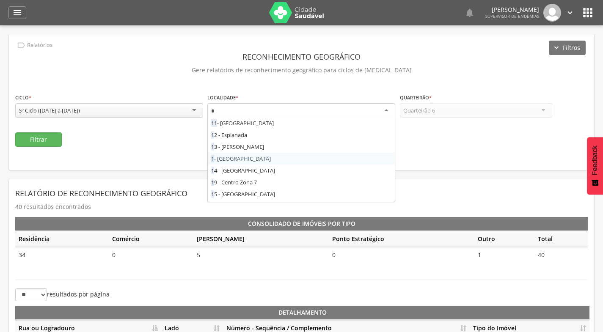
type input "**"
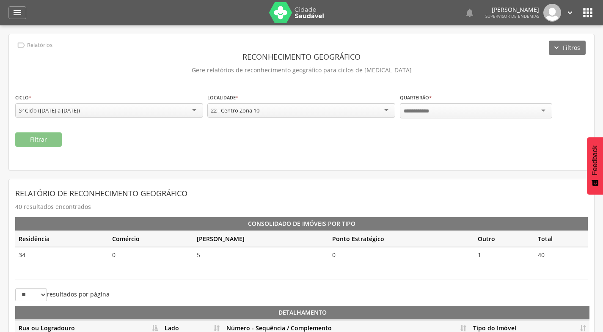
click at [469, 107] on div at bounding box center [476, 110] width 152 height 15
click at [53, 138] on button "Filtrar" at bounding box center [38, 139] width 47 height 14
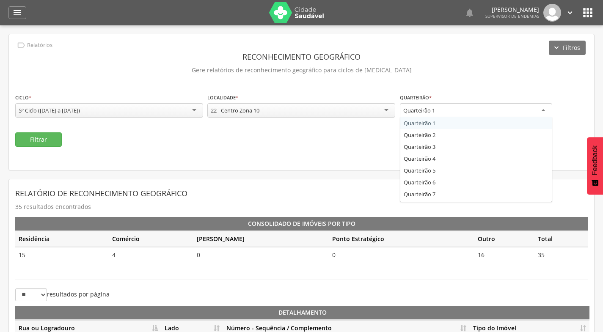
click at [475, 110] on div "Quarteirão 1" at bounding box center [476, 110] width 152 height 15
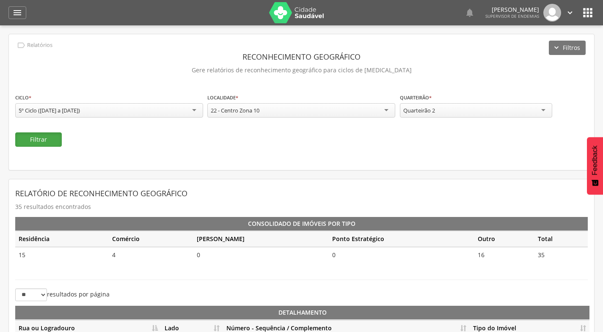
click at [55, 142] on button "Filtrar" at bounding box center [38, 139] width 47 height 14
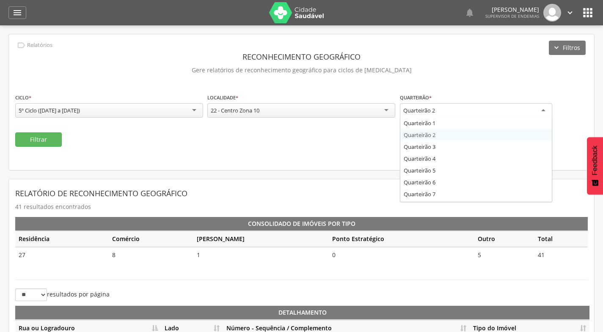
click at [442, 115] on div "Quarteirão 2" at bounding box center [476, 110] width 152 height 15
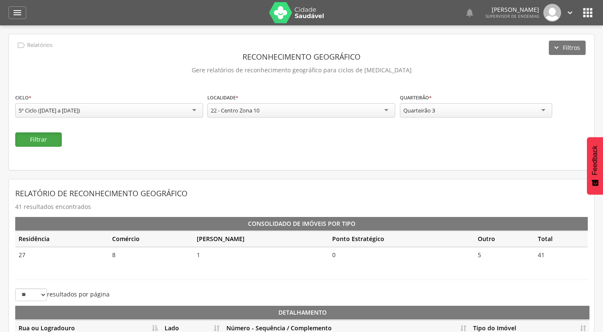
click at [43, 143] on button "Filtrar" at bounding box center [38, 139] width 47 height 14
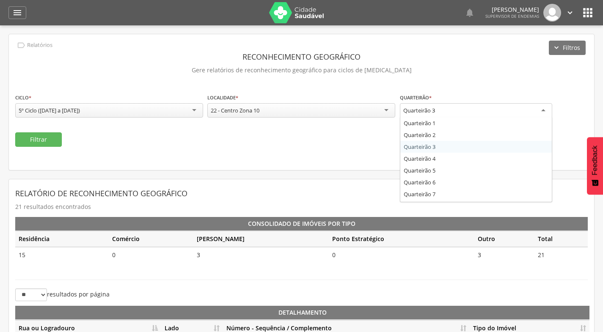
click at [424, 113] on div "Quarteirão 3" at bounding box center [419, 111] width 32 height 8
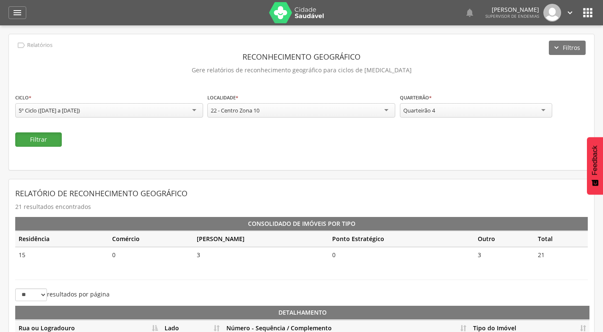
click at [50, 137] on button "Filtrar" at bounding box center [38, 139] width 47 height 14
click at [413, 112] on div "Quarteirão 4" at bounding box center [419, 111] width 32 height 8
click at [50, 142] on button "Filtrar" at bounding box center [38, 139] width 47 height 14
click at [470, 118] on div "**********" at bounding box center [476, 106] width 152 height 27
click at [467, 114] on div "Quarteirão 5" at bounding box center [476, 110] width 152 height 14
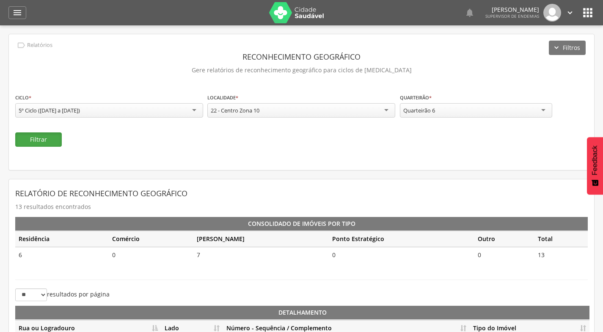
click at [43, 144] on button "Filtrar" at bounding box center [38, 139] width 47 height 14
click at [469, 119] on div "**********" at bounding box center [476, 106] width 152 height 27
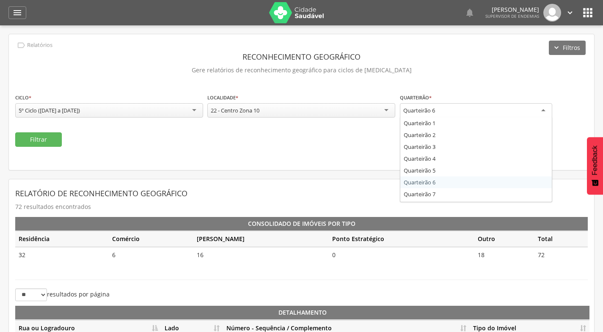
click at [463, 114] on div "Quarteirão 6" at bounding box center [476, 110] width 152 height 15
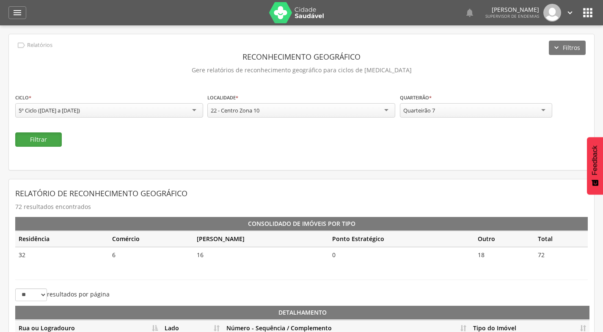
click at [44, 144] on button "Filtrar" at bounding box center [38, 139] width 47 height 14
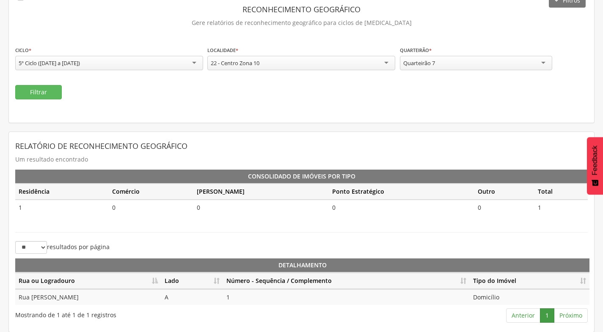
scroll to position [48, 0]
click at [451, 57] on div "Quarteirão 7" at bounding box center [476, 62] width 152 height 14
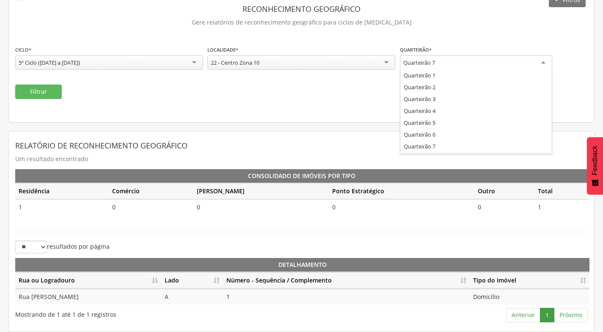
drag, startPoint x: 435, startPoint y: 145, endPoint x: 429, endPoint y: 140, distance: 8.4
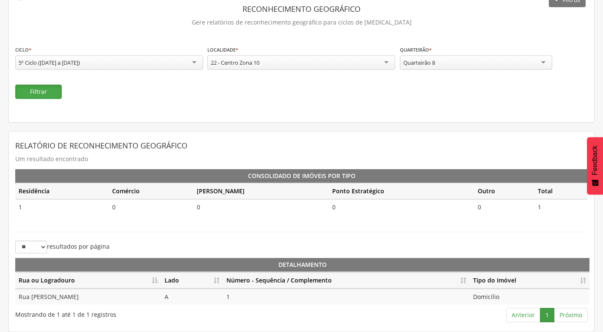
click at [26, 90] on button "Filtrar" at bounding box center [38, 92] width 47 height 14
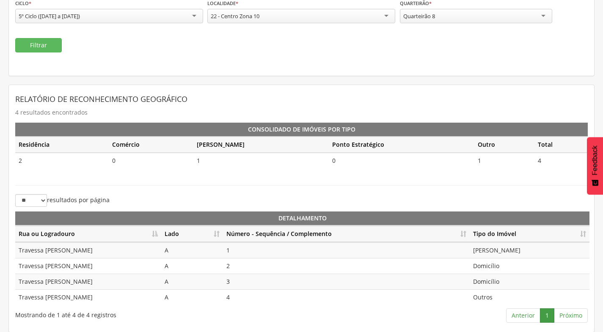
scroll to position [95, 0]
click at [433, 18] on div "Quarteirão 8" at bounding box center [419, 16] width 32 height 8
click at [53, 47] on button "Filtrar" at bounding box center [38, 45] width 47 height 14
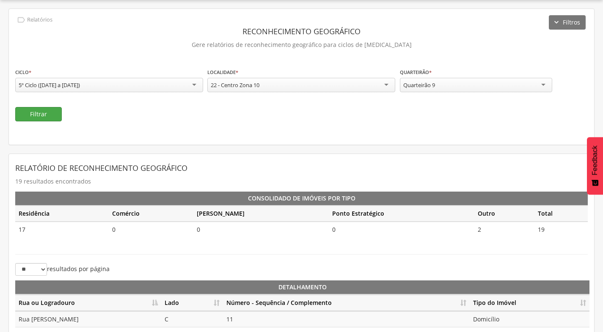
scroll to position [95, 0]
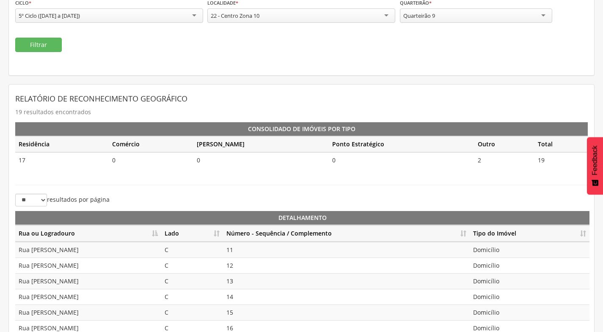
click at [461, 11] on div "Quarteirão 9" at bounding box center [476, 15] width 152 height 14
click at [41, 44] on button "Filtrar" at bounding box center [38, 45] width 47 height 14
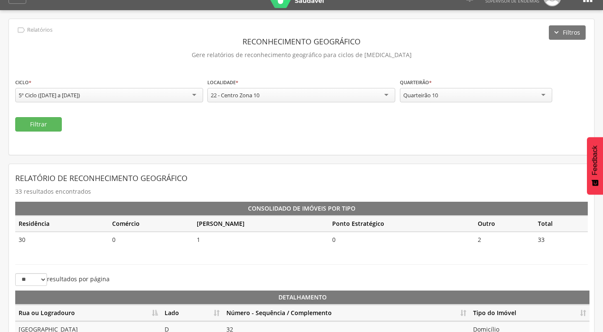
scroll to position [10, 0]
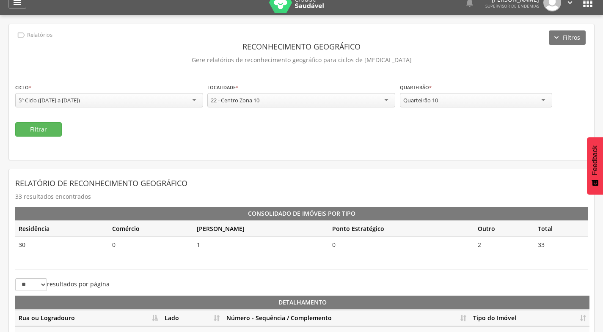
click at [484, 99] on div "Quarteirão 10" at bounding box center [476, 100] width 152 height 14
click at [55, 127] on button "Filtrar" at bounding box center [38, 129] width 47 height 14
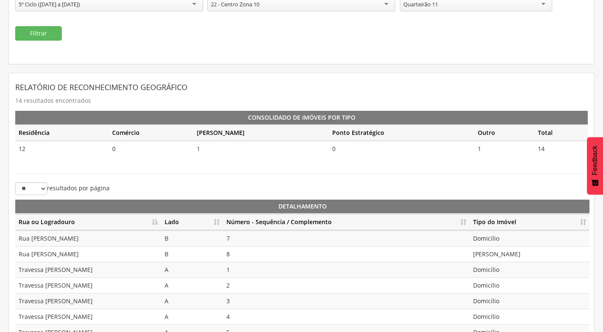
scroll to position [62, 0]
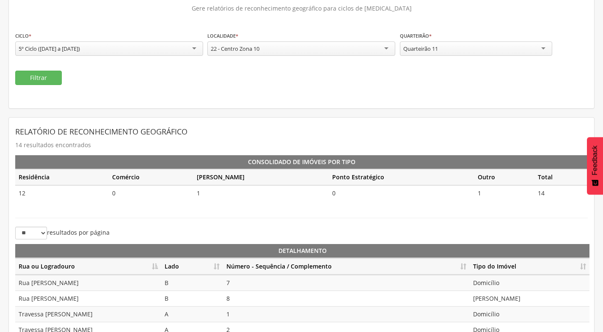
click at [488, 44] on div "Quarteirão 11" at bounding box center [476, 48] width 152 height 14
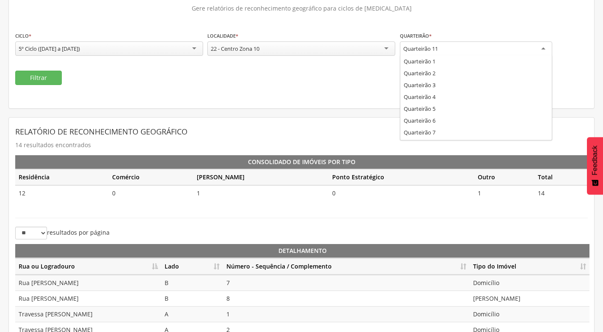
scroll to position [0, 0]
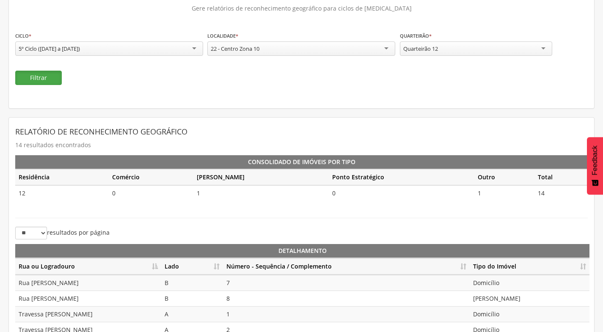
click at [54, 76] on button "Filtrar" at bounding box center [38, 78] width 47 height 14
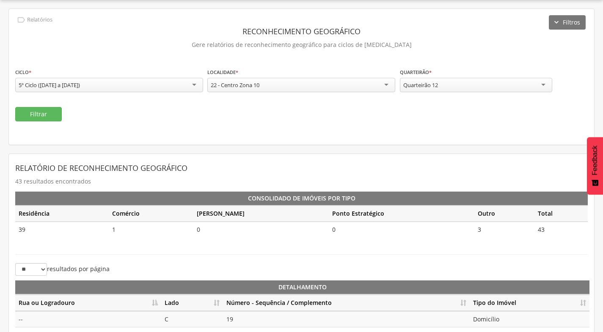
scroll to position [62, 0]
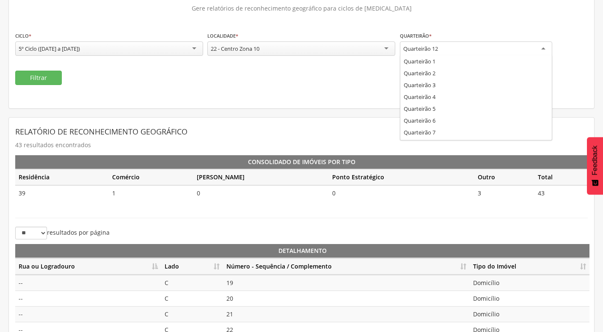
click at [502, 45] on div "Quarteirão 12" at bounding box center [476, 48] width 152 height 15
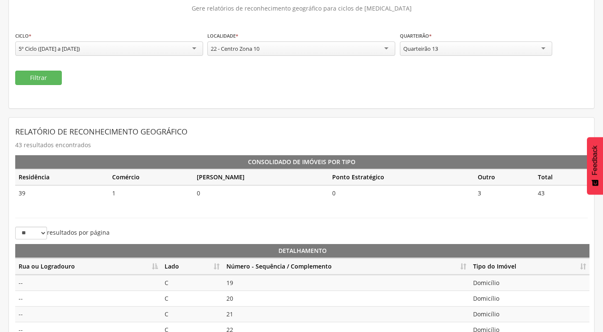
scroll to position [0, 0]
click at [52, 71] on button "Filtrar" at bounding box center [38, 78] width 47 height 14
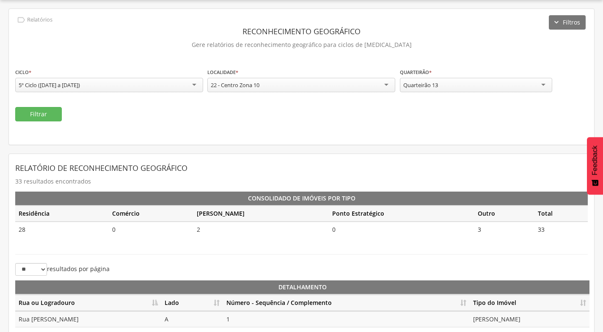
scroll to position [62, 0]
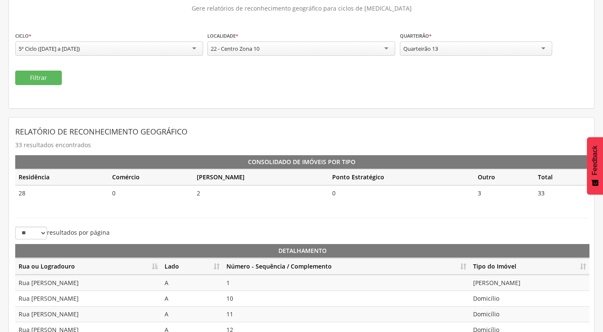
click at [442, 49] on div "Quarteirão 13" at bounding box center [476, 48] width 152 height 14
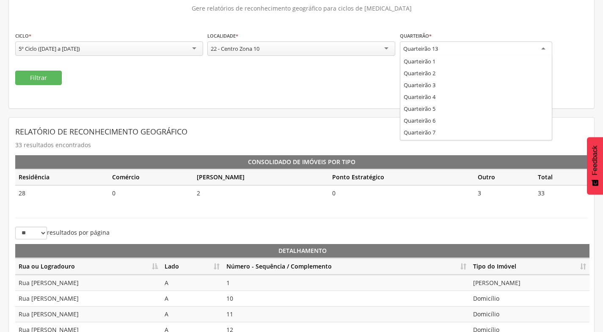
scroll to position [0, 0]
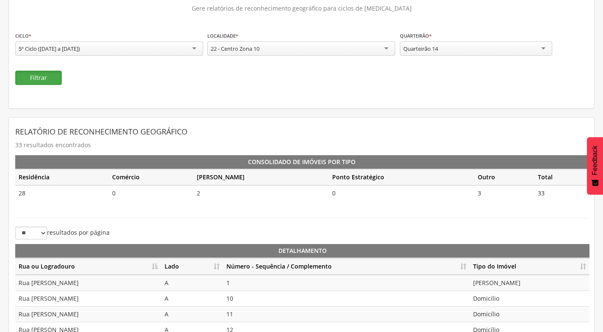
click at [29, 79] on button "Filtrar" at bounding box center [38, 78] width 47 height 14
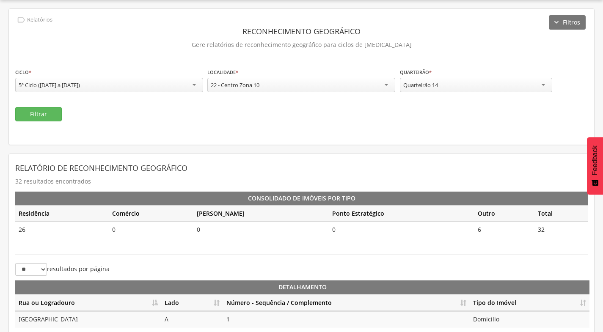
scroll to position [62, 0]
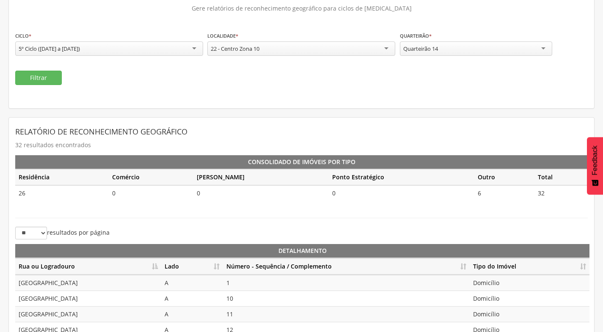
click at [462, 52] on div "Quarteirão 14" at bounding box center [476, 48] width 152 height 14
click at [43, 83] on button "Filtrar" at bounding box center [38, 78] width 47 height 14
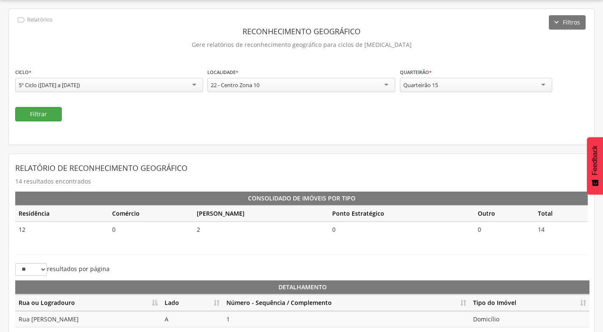
scroll to position [62, 0]
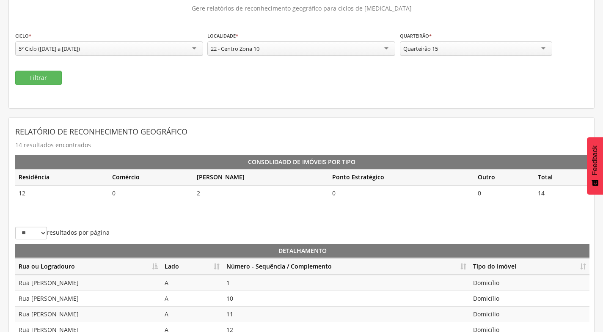
click at [444, 50] on div "Quarteirão 15" at bounding box center [476, 48] width 152 height 14
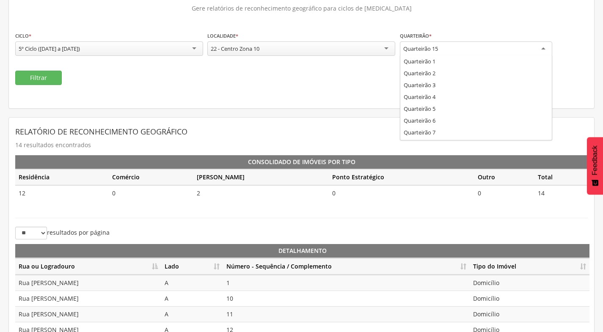
scroll to position [0, 0]
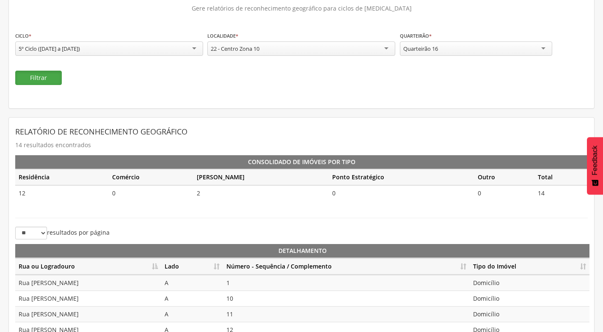
click at [46, 76] on button "Filtrar" at bounding box center [38, 78] width 47 height 14
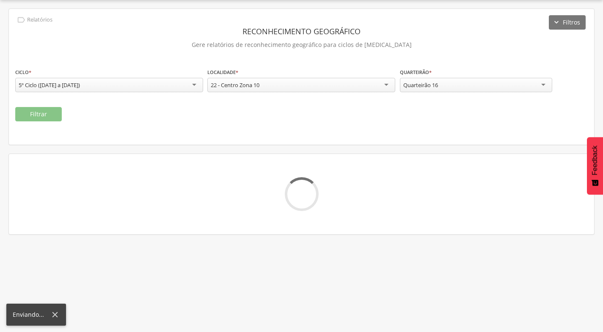
scroll to position [62, 0]
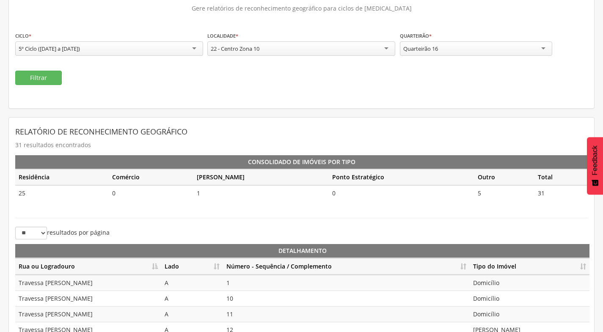
click at [504, 51] on div "Quarteirão 16" at bounding box center [476, 48] width 152 height 14
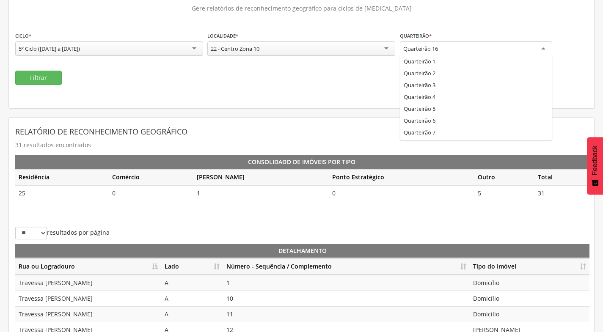
scroll to position [0, 0]
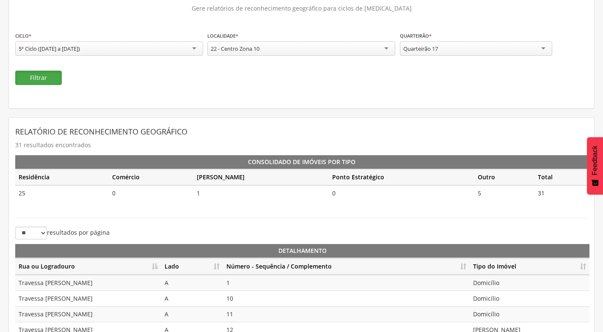
click at [60, 75] on button "Filtrar" at bounding box center [38, 78] width 47 height 14
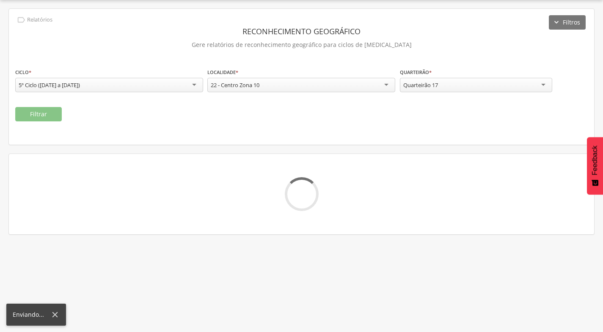
scroll to position [25, 0]
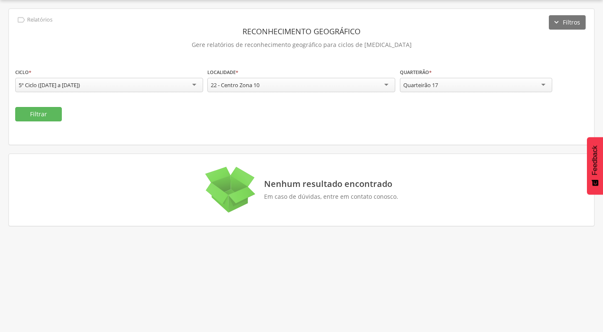
click at [530, 82] on div "Quarteirão 17" at bounding box center [476, 85] width 152 height 14
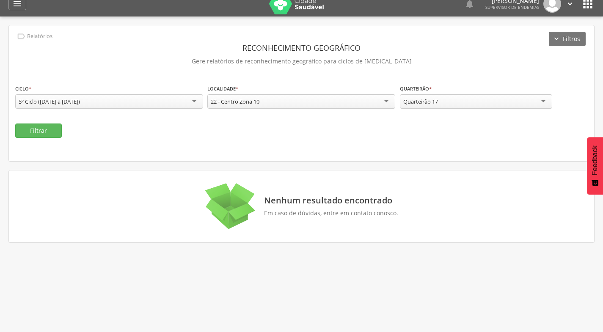
scroll to position [0, 0]
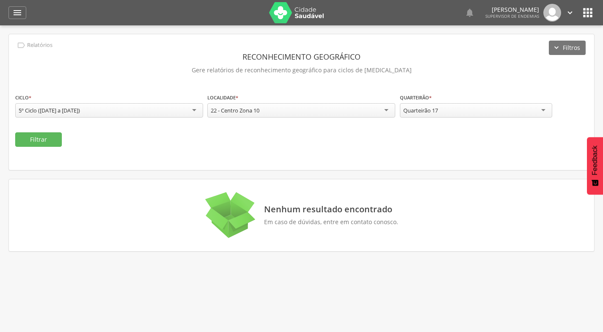
click at [567, 10] on icon "" at bounding box center [569, 12] width 9 height 9
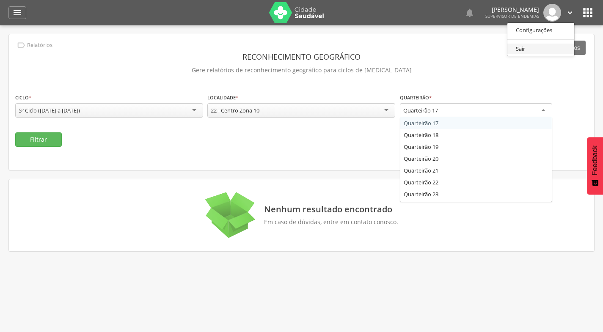
click at [525, 46] on link "Sair" at bounding box center [540, 49] width 67 height 11
